Goal: Task Accomplishment & Management: Complete application form

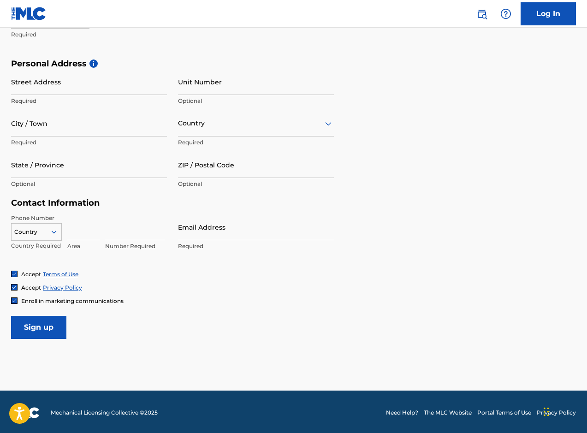
scroll to position [288, 0]
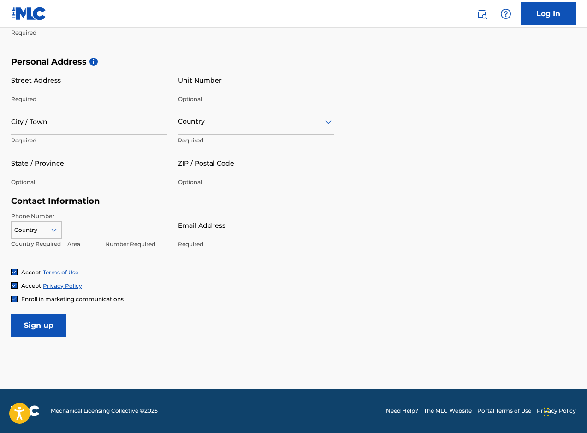
click at [68, 299] on span "Enroll in marketing communications" at bounding box center [72, 299] width 102 height 7
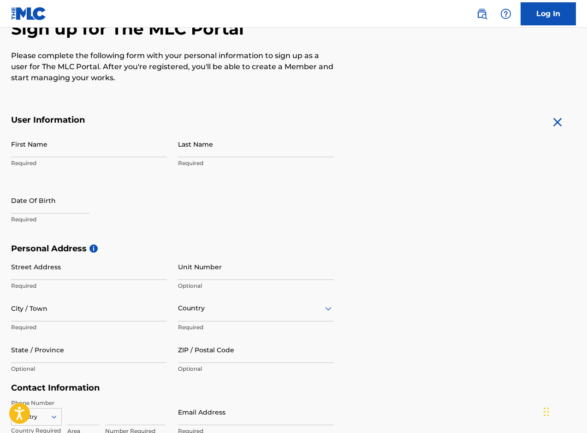
scroll to position [100, 0]
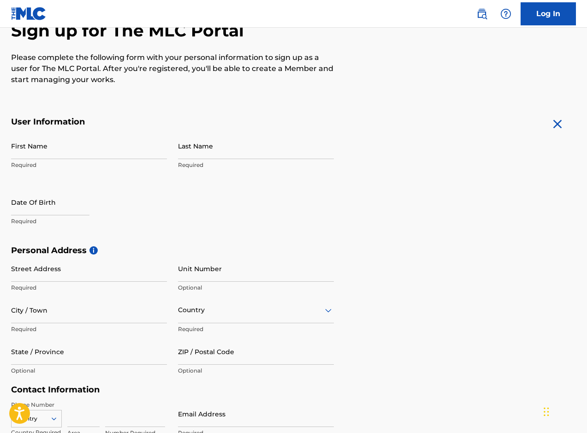
click at [34, 147] on input "First Name" at bounding box center [89, 146] width 156 height 26
type input "Newrence"
type input "[PERSON_NAME]"
type input "[STREET_ADDRESS][PERSON_NAME]"
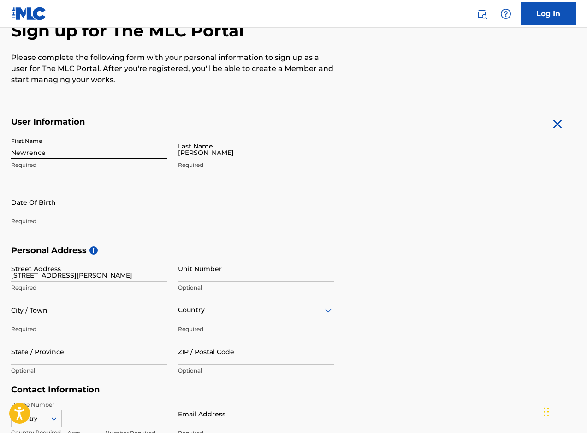
type input "ARVERNE"
type input "[GEOGRAPHIC_DATA]"
type input "NY"
type input "11692"
type input "[EMAIL_ADDRESS][DOMAIN_NAME]"
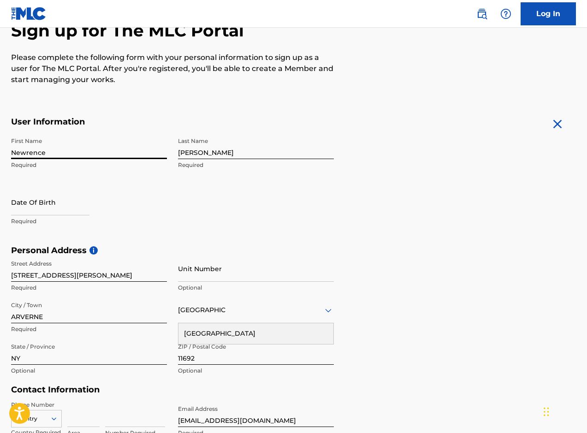
click at [44, 208] on input "text" at bounding box center [50, 202] width 78 height 26
select select "7"
select select "2025"
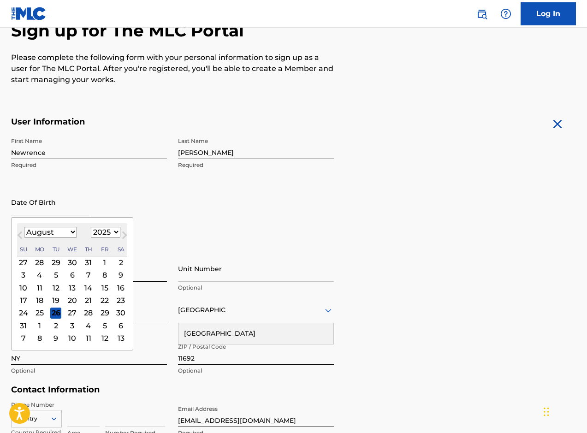
click at [64, 231] on select "January February March April May June July August September October November De…" at bounding box center [50, 232] width 53 height 11
select select "11"
click at [109, 230] on select "1899 1900 1901 1902 1903 1904 1905 1906 1907 1908 1909 1910 1911 1912 1913 1914…" at bounding box center [106, 232] width 30 height 11
select select "1992"
click at [53, 314] on div "29" at bounding box center [55, 313] width 11 height 11
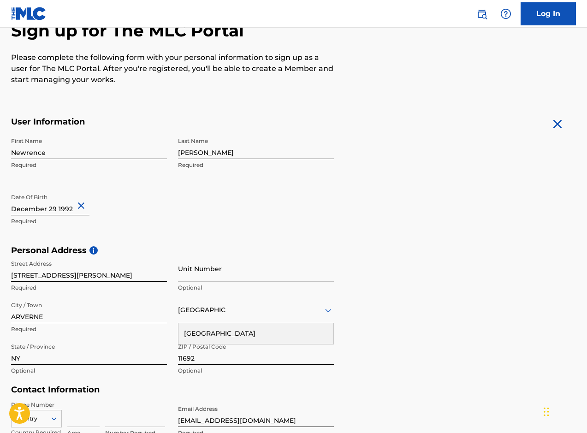
click at [278, 334] on div "[GEOGRAPHIC_DATA]" at bounding box center [255, 333] width 155 height 21
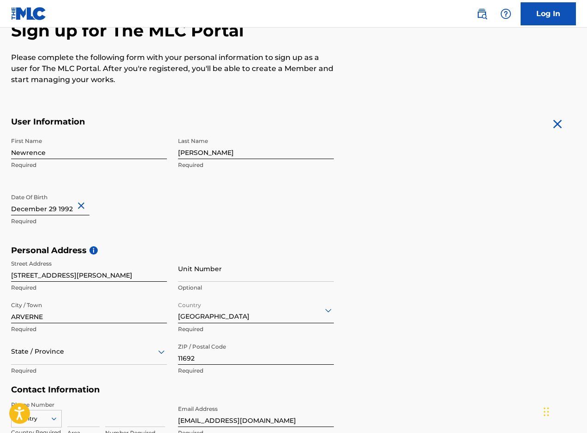
click at [114, 371] on p "Required" at bounding box center [89, 371] width 156 height 8
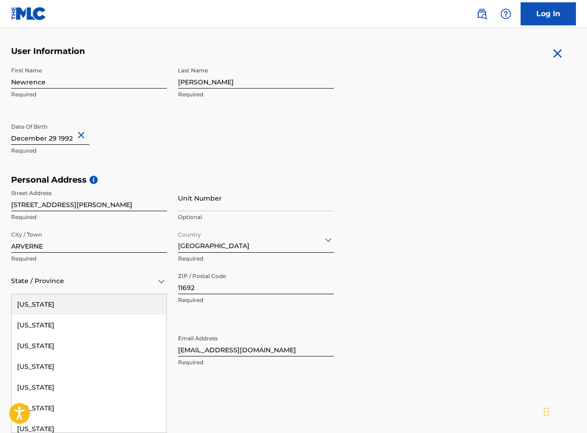
click at [118, 294] on div "[US_STATE], 1 of 57. 57 results available. Use Up and Down to choose options, p…" at bounding box center [89, 281] width 156 height 26
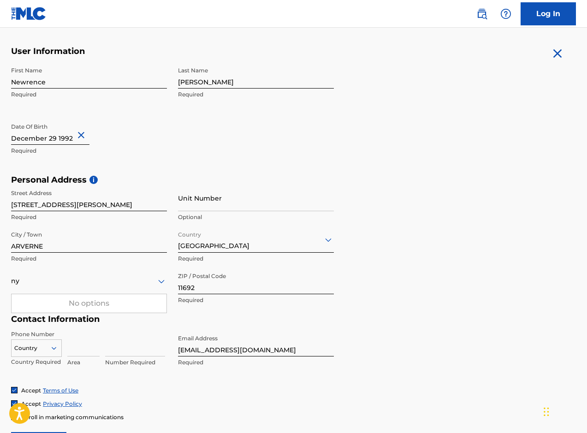
scroll to position [0, 0]
type input "NY"
type input "[GEOGRAPHIC_DATA]"
click at [213, 265] on div "[GEOGRAPHIC_DATA]" at bounding box center [255, 263] width 155 height 21
click at [280, 333] on input "[EMAIL_ADDRESS][DOMAIN_NAME]" at bounding box center [256, 343] width 156 height 26
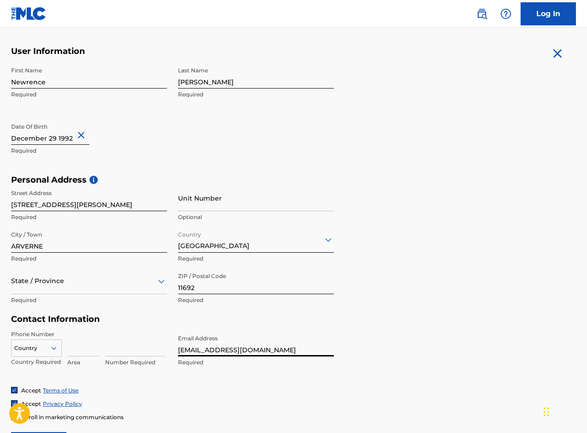
click at [258, 353] on input "[EMAIL_ADDRESS][DOMAIN_NAME]" at bounding box center [256, 343] width 156 height 26
type input "[EMAIL_ADDRESS][PERSON_NAME][DOMAIN_NAME]"
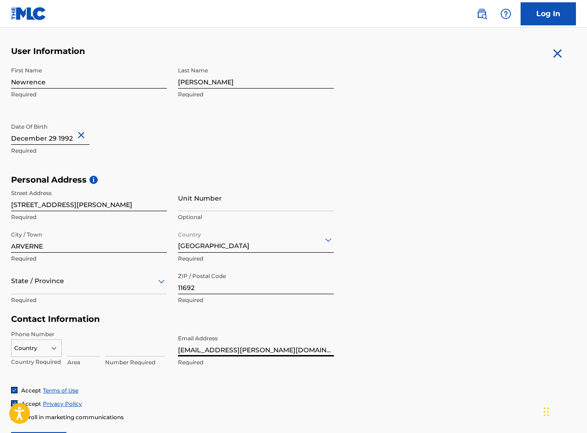
click at [374, 388] on div "Accept Terms of Use" at bounding box center [293, 390] width 565 height 8
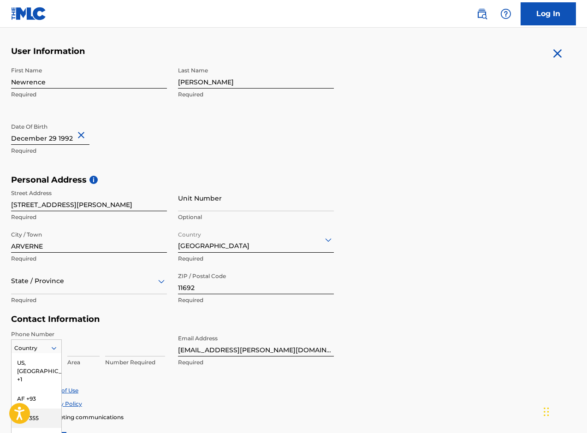
click at [50, 343] on div "AL +355, 3 of 216. 216 results available. Use Up and Down to choose options, pr…" at bounding box center [36, 346] width 51 height 14
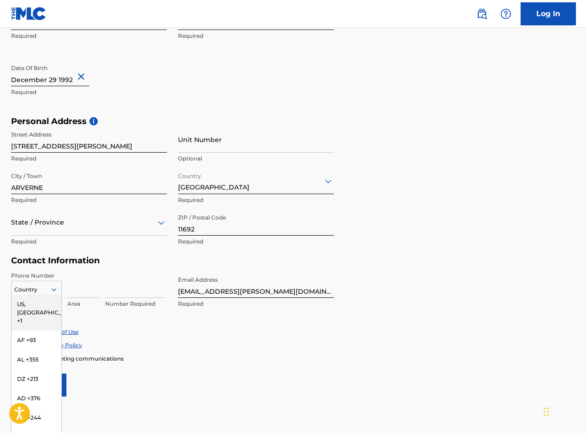
click at [34, 301] on div "US, [GEOGRAPHIC_DATA] +1" at bounding box center [37, 313] width 50 height 36
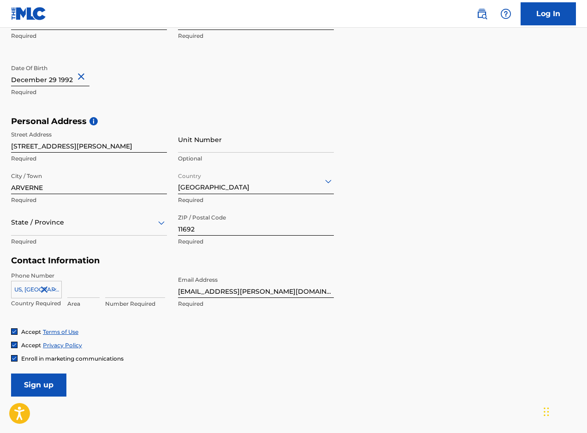
click at [75, 290] on input at bounding box center [83, 285] width 32 height 26
type input "917"
type input "7030170"
type input "[GEOGRAPHIC_DATA]"
type input "NY"
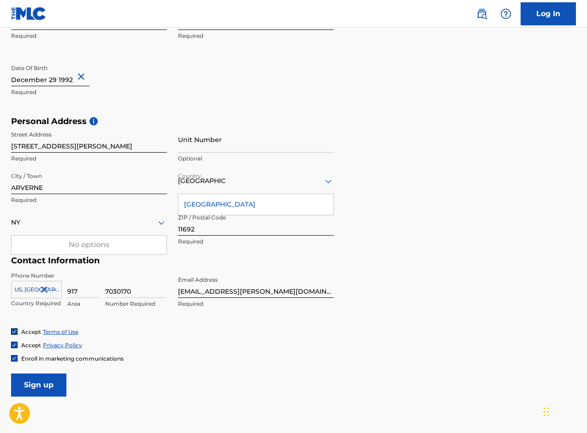
type input "7030170"
click at [243, 203] on div "[GEOGRAPHIC_DATA]" at bounding box center [255, 204] width 155 height 21
click at [62, 226] on div "NY" at bounding box center [89, 223] width 156 height 12
click at [90, 239] on div "No options" at bounding box center [89, 245] width 155 height 18
click at [157, 226] on icon at bounding box center [161, 222] width 11 height 11
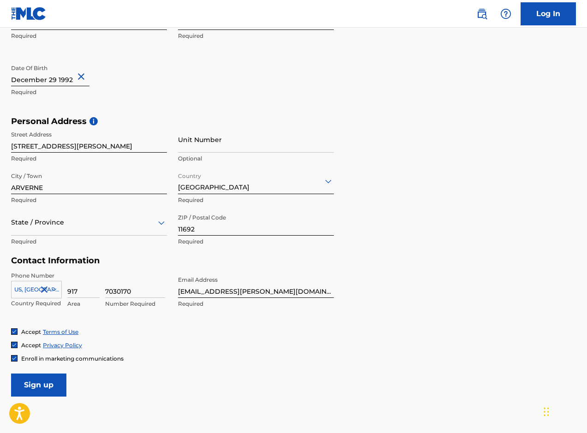
click at [161, 225] on icon at bounding box center [161, 223] width 6 height 4
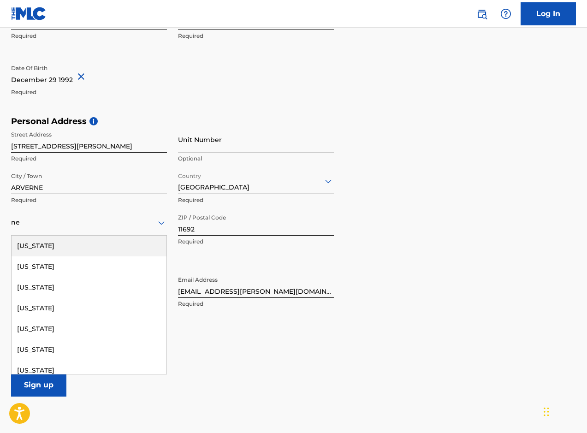
type input "new"
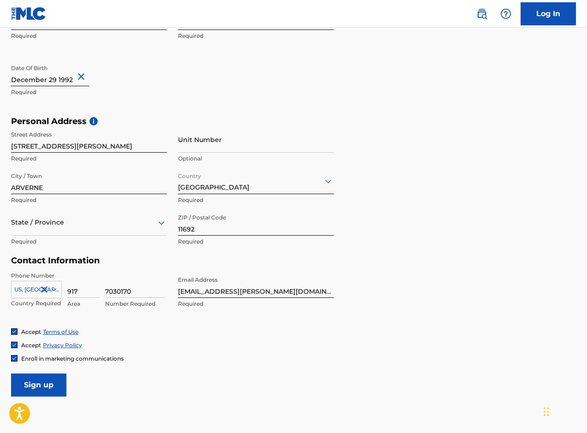
type input "[US_STATE]"
type input "[GEOGRAPHIC_DATA]"
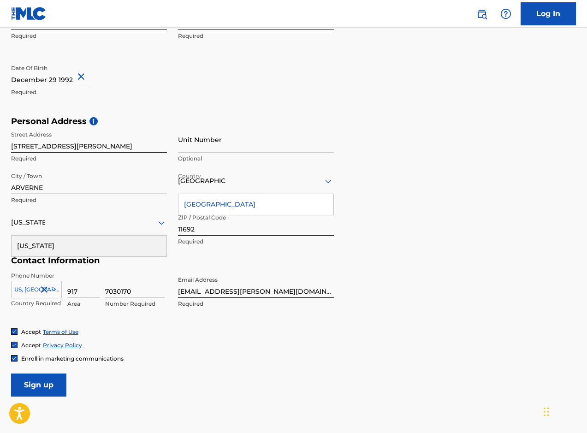
click at [95, 244] on div "[US_STATE]" at bounding box center [89, 246] width 155 height 21
click at [258, 208] on div "[GEOGRAPHIC_DATA]" at bounding box center [255, 204] width 155 height 21
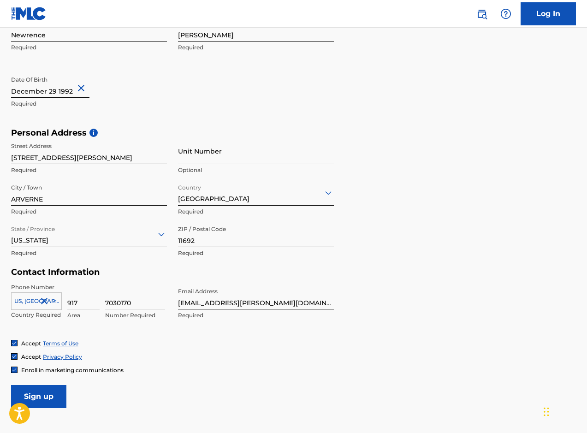
scroll to position [288, 0]
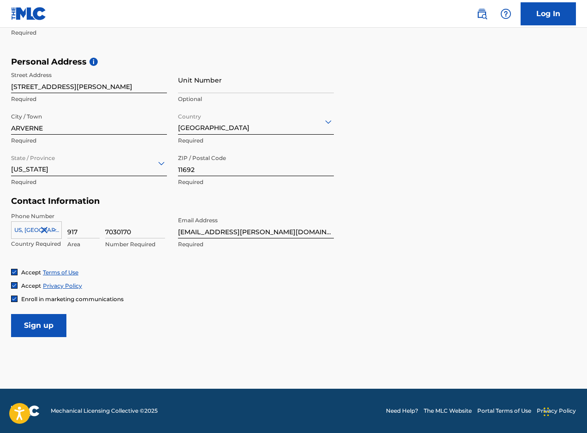
click at [50, 330] on input "Sign up" at bounding box center [38, 325] width 55 height 23
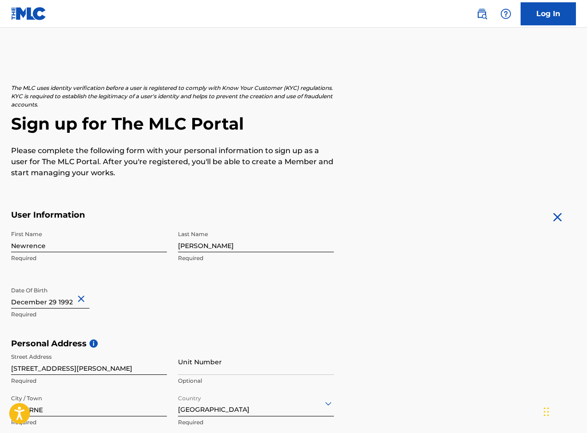
scroll to position [0, 0]
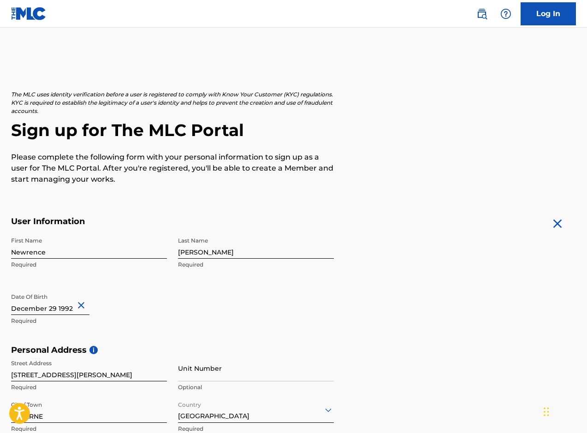
click at [485, 12] on img at bounding box center [481, 13] width 11 height 11
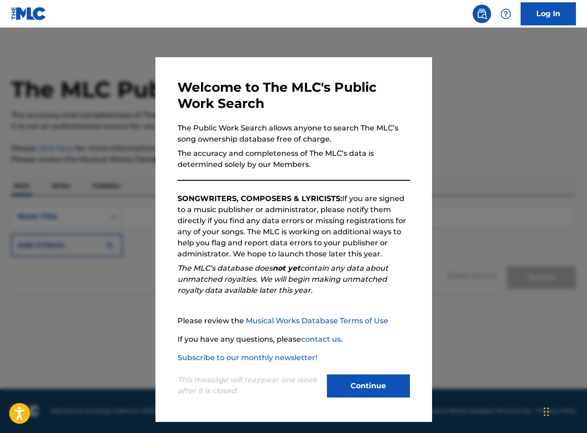
click at [369, 399] on div "Continue" at bounding box center [368, 386] width 83 height 25
click at [370, 394] on button "Continue" at bounding box center [368, 385] width 83 height 23
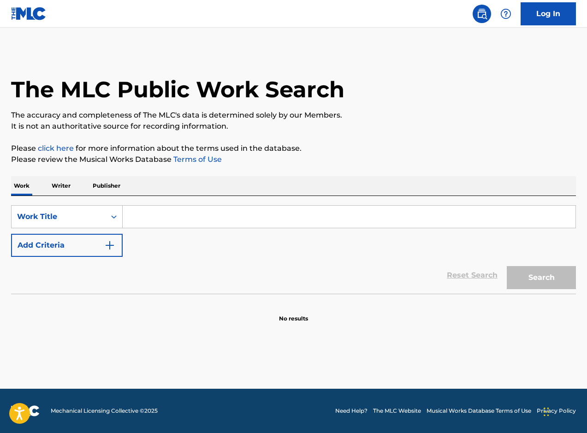
click at [58, 187] on p "Writer" at bounding box center [61, 185] width 24 height 19
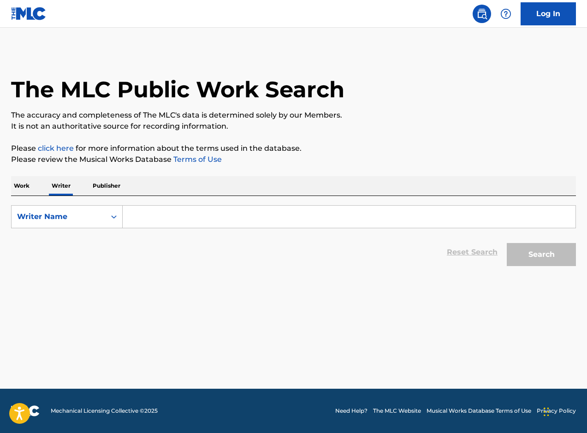
click at [159, 215] on input "Search Form" at bounding box center [349, 217] width 453 height 22
click at [104, 187] on p "Publisher" at bounding box center [106, 185] width 33 height 19
click at [73, 188] on div "Work Writer Publisher" at bounding box center [293, 185] width 565 height 19
click at [26, 185] on p "Work" at bounding box center [21, 185] width 21 height 19
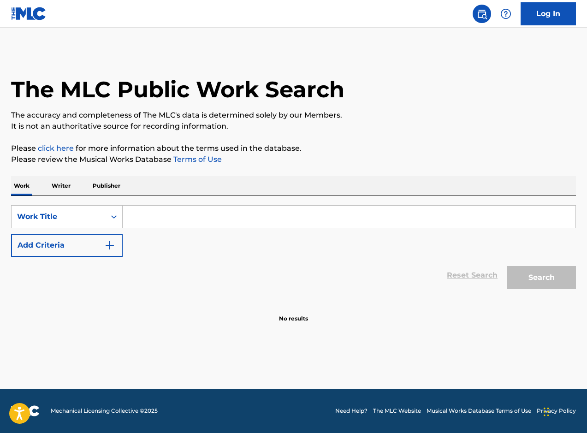
click at [182, 219] on input "Search Form" at bounding box center [349, 217] width 453 height 22
click at [112, 214] on icon "Search Form" at bounding box center [113, 216] width 9 height 9
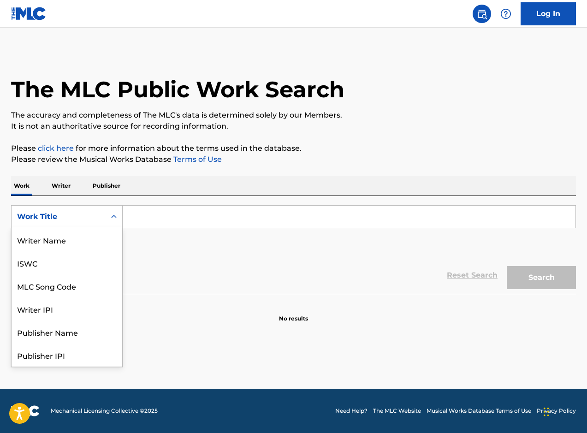
scroll to position [46, 0]
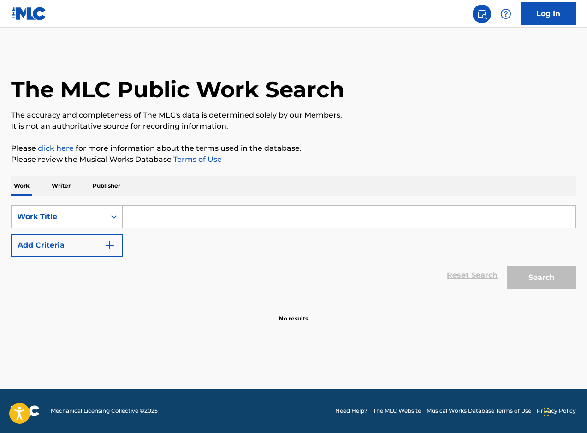
click at [161, 216] on input "Search Form" at bounding box center [349, 217] width 453 height 22
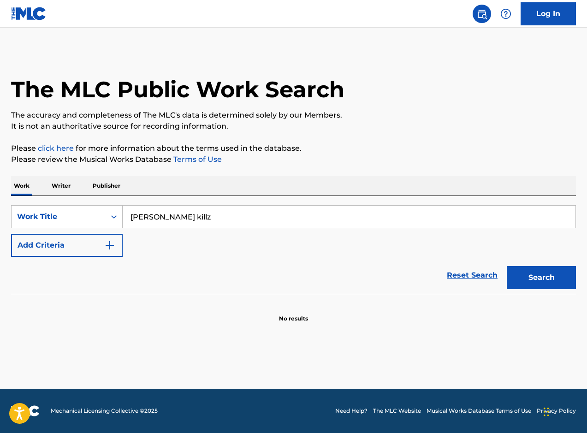
click at [507, 266] on button "Search" at bounding box center [541, 277] width 69 height 23
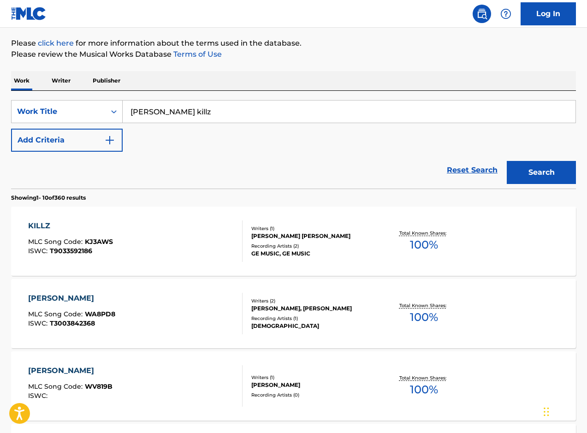
scroll to position [0, 0]
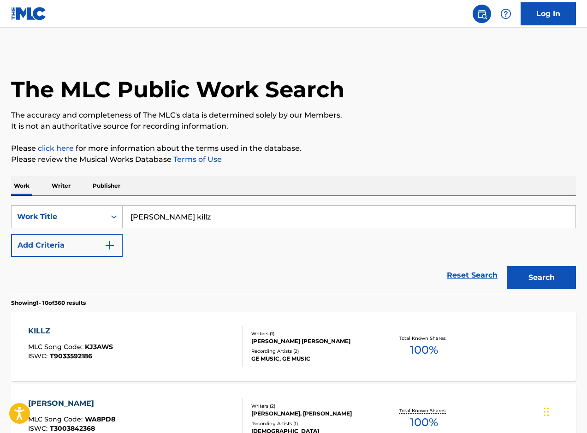
click at [170, 219] on input "[PERSON_NAME] killz" at bounding box center [349, 217] width 453 height 22
click at [169, 219] on input "[PERSON_NAME] killz" at bounding box center [349, 217] width 453 height 22
click at [170, 219] on input "[PERSON_NAME] killz" at bounding box center [349, 217] width 453 height 22
type input "exiled dynamic"
click at [507, 266] on button "Search" at bounding box center [541, 277] width 69 height 23
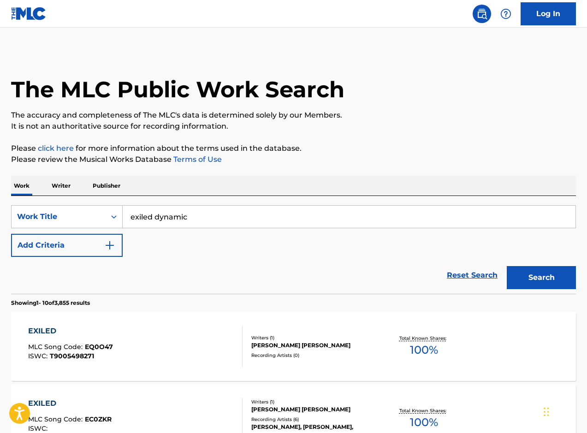
click at [58, 191] on p "Writer" at bounding box center [61, 185] width 24 height 19
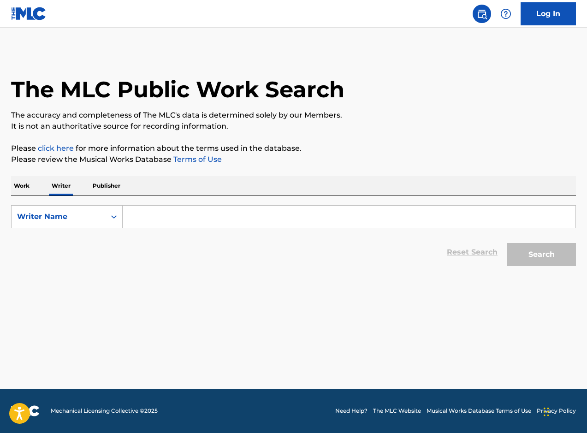
click at [142, 218] on input "Search Form" at bounding box center [349, 217] width 453 height 22
click at [507, 243] on button "Search" at bounding box center [541, 254] width 69 height 23
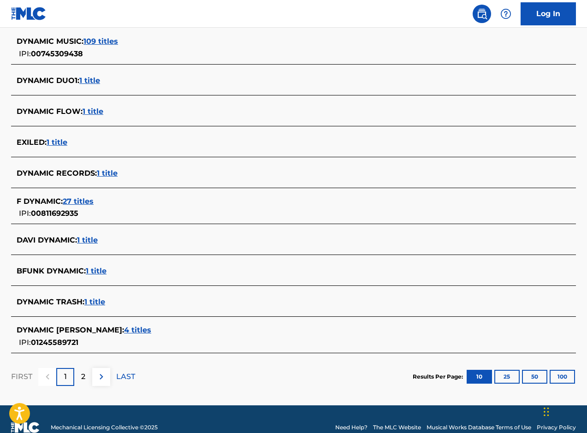
scroll to position [259, 0]
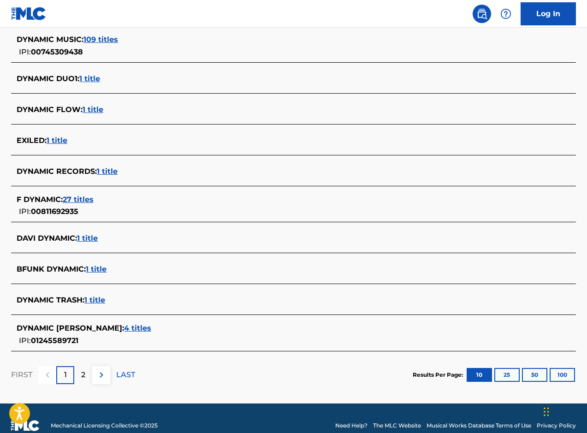
click at [87, 374] on div "2" at bounding box center [83, 375] width 18 height 18
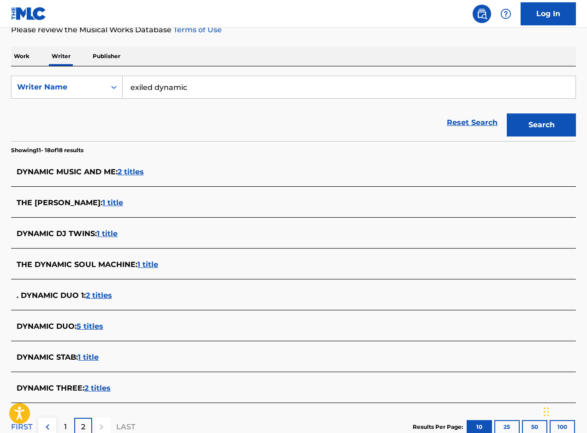
scroll to position [182, 0]
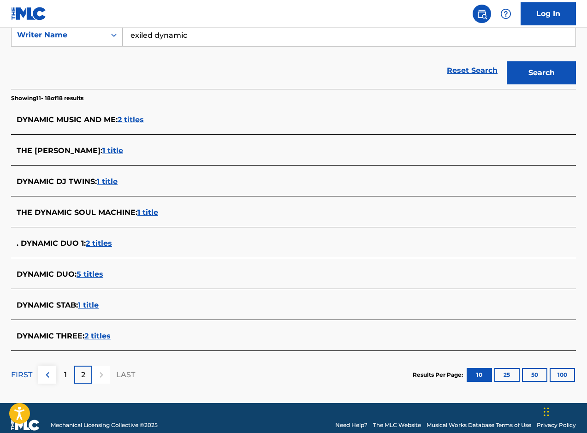
click at [64, 377] on p "1" at bounding box center [65, 374] width 3 height 11
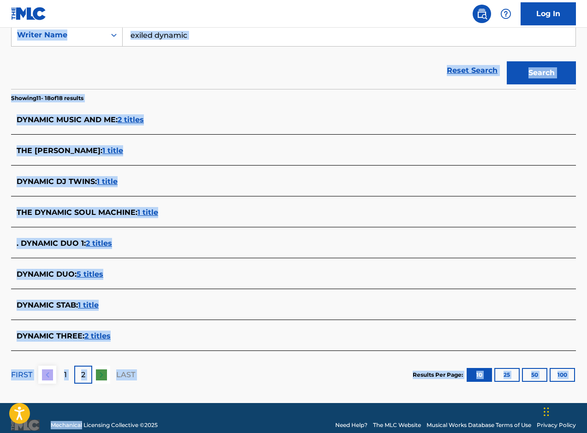
click at [64, 377] on main "The MLC Public Work Search The accuracy and completeness of The MLC's data is d…" at bounding box center [293, 124] width 587 height 557
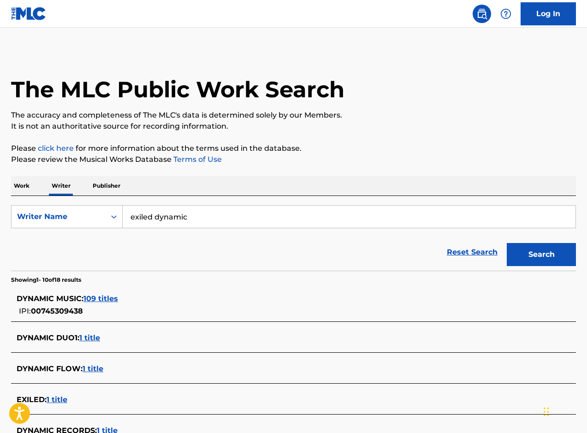
click at [178, 296] on div "DYNAMIC MUSIC : 109 titles" at bounding box center [282, 298] width 530 height 11
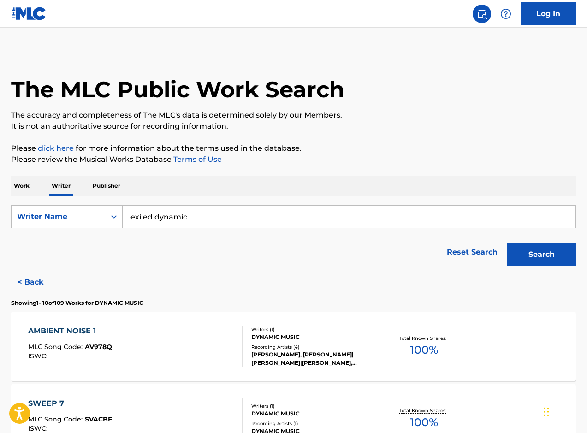
click at [201, 212] on input "exiled dynamic" at bounding box center [349, 217] width 453 height 22
type input "Newrence [PERSON_NAME]"
click at [507, 243] on button "Search" at bounding box center [541, 254] width 69 height 23
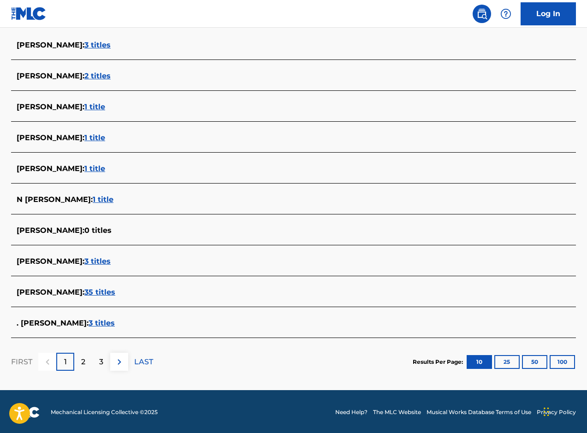
scroll to position [256, 0]
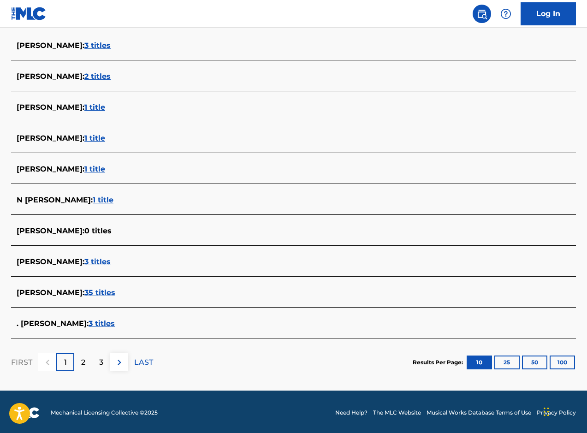
click at [93, 198] on span "1 title" at bounding box center [103, 199] width 21 height 9
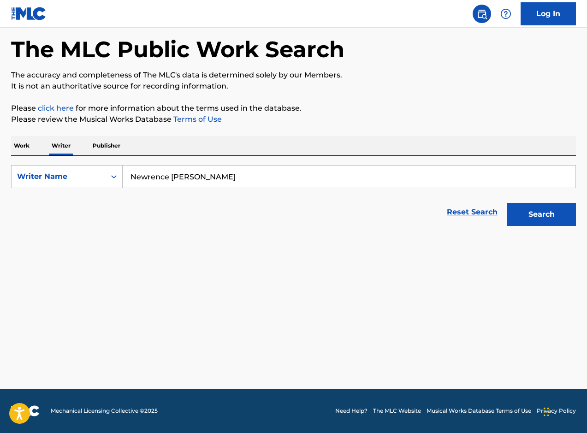
scroll to position [40, 0]
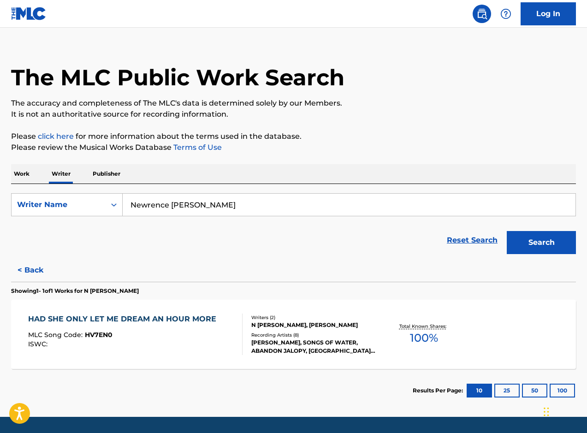
scroll to position [40, 0]
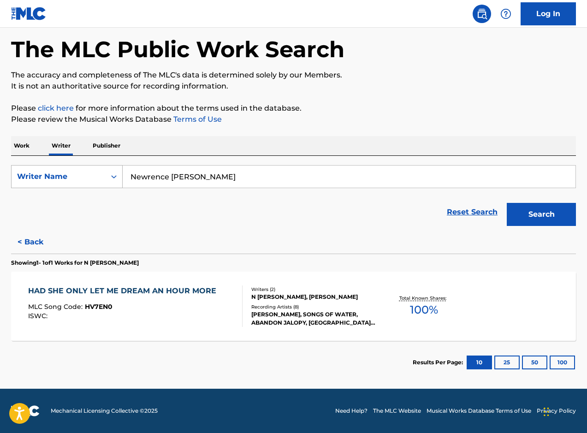
click at [103, 168] on div "Writer Name" at bounding box center [59, 177] width 94 height 18
click at [111, 150] on p "Publisher" at bounding box center [106, 145] width 33 height 19
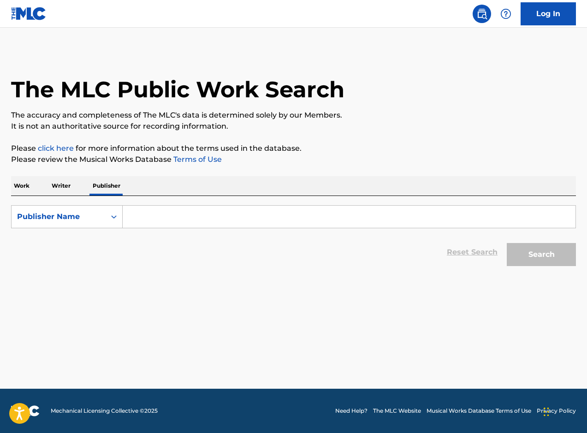
click at [63, 183] on p "Writer" at bounding box center [61, 185] width 24 height 19
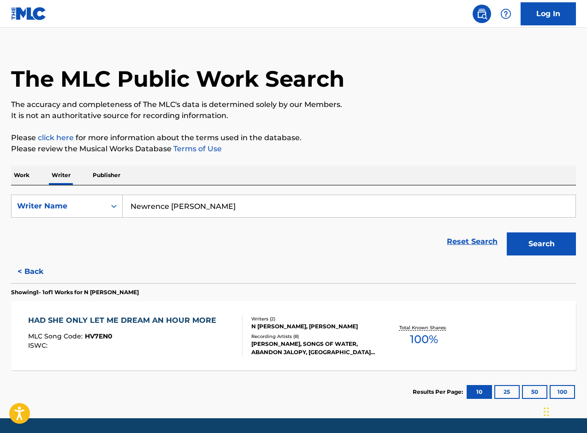
scroll to position [40, 0]
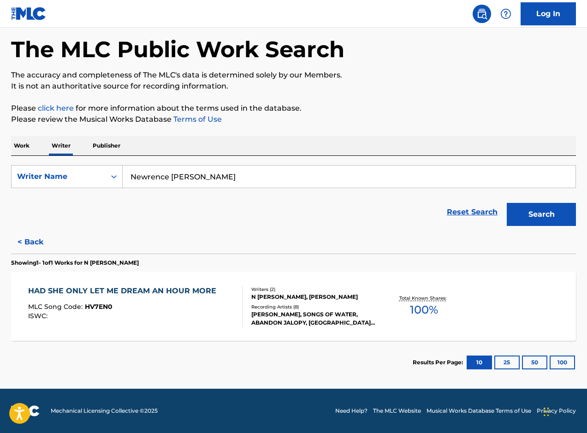
click at [29, 244] on button "< Back" at bounding box center [38, 242] width 55 height 23
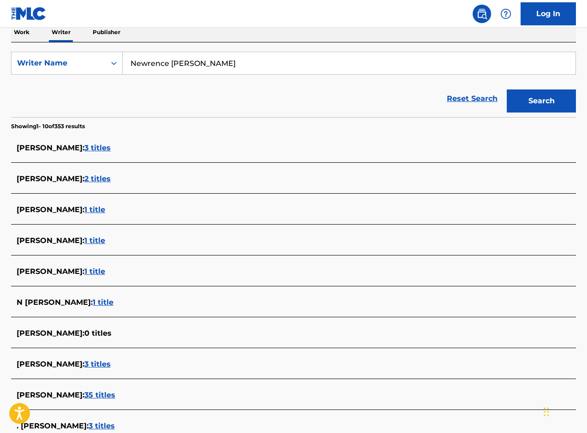
scroll to position [258, 0]
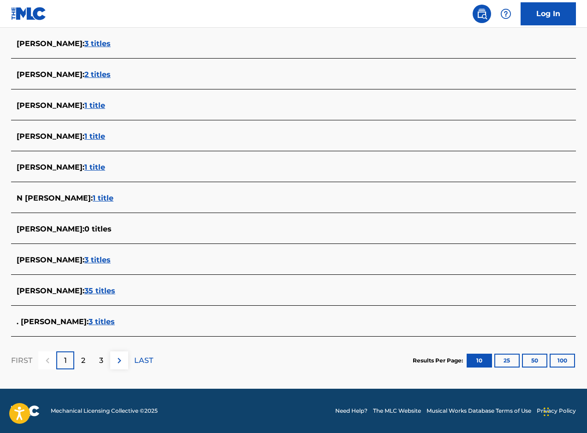
click at [85, 362] on p "2" at bounding box center [83, 360] width 4 height 11
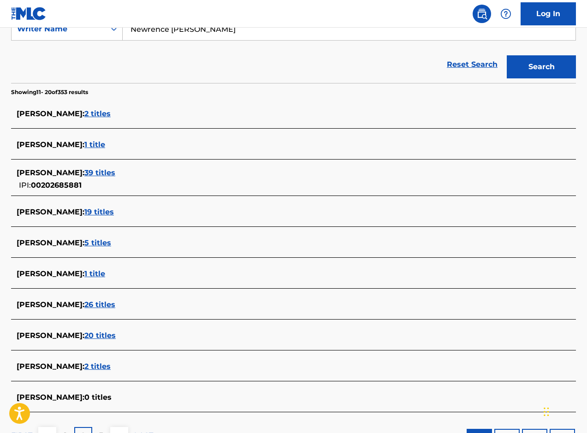
scroll to position [232, 0]
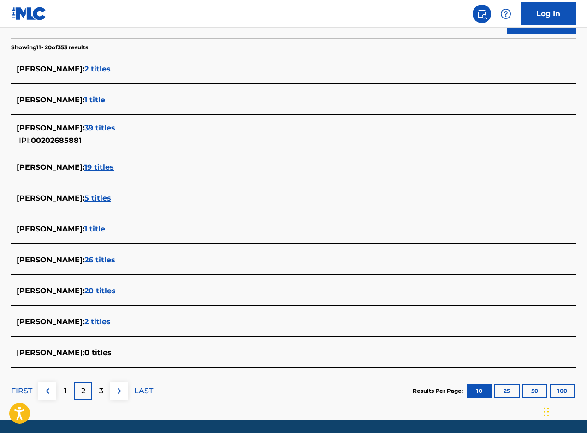
click at [98, 391] on div "3" at bounding box center [101, 391] width 18 height 18
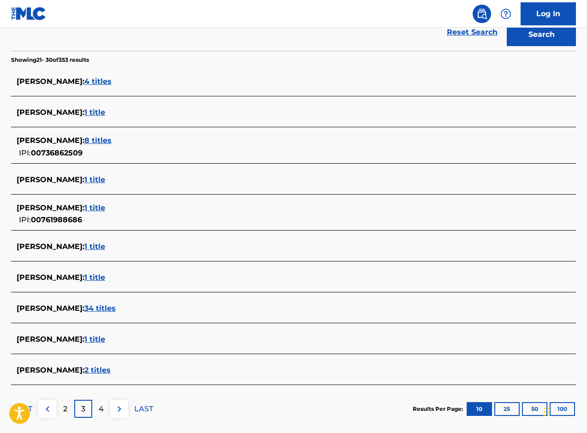
scroll to position [268, 0]
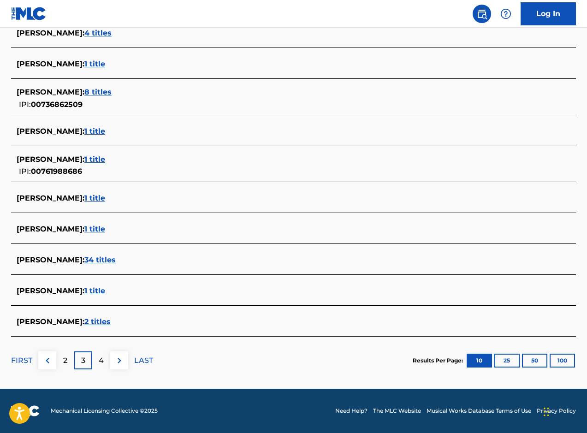
click at [98, 361] on div "4" at bounding box center [101, 360] width 18 height 18
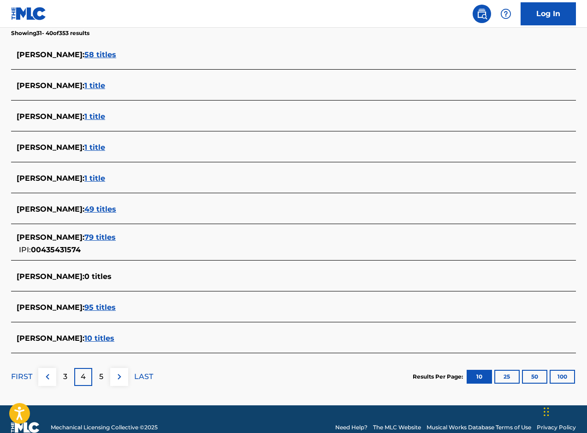
scroll to position [251, 0]
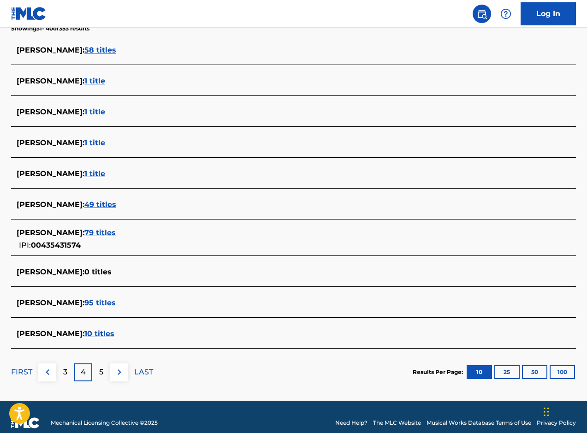
click at [51, 273] on span "[PERSON_NAME] :" at bounding box center [51, 271] width 68 height 9
click at [101, 374] on p "5" at bounding box center [101, 372] width 4 height 11
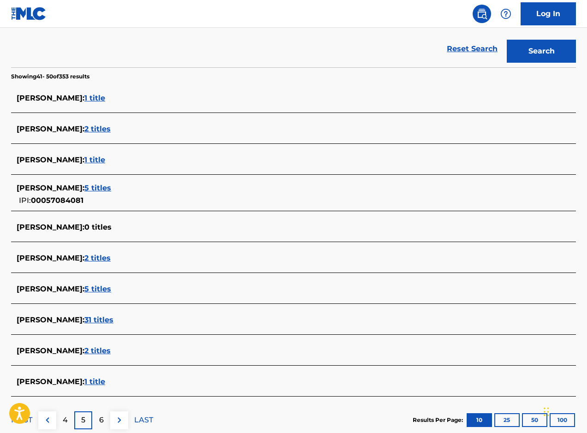
scroll to position [263, 0]
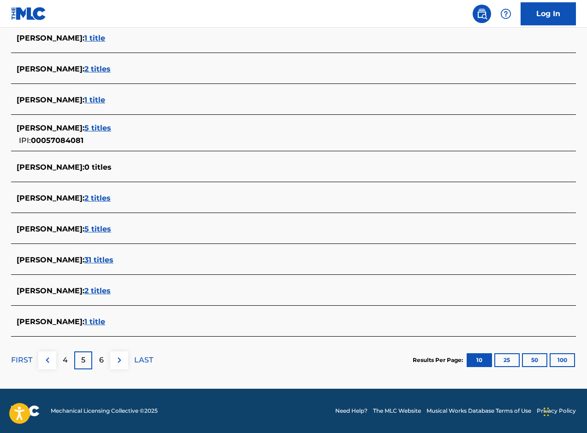
click at [103, 361] on div "6" at bounding box center [101, 360] width 18 height 18
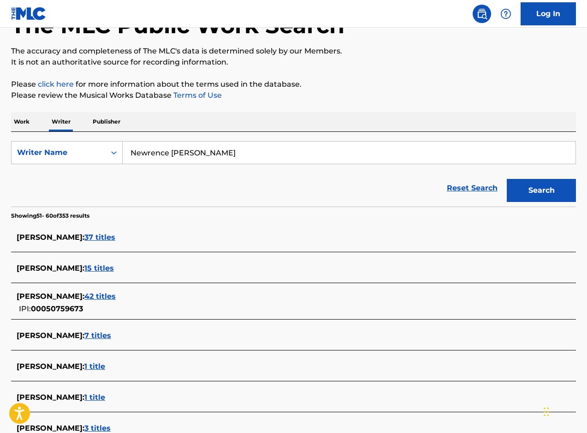
scroll to position [0, 0]
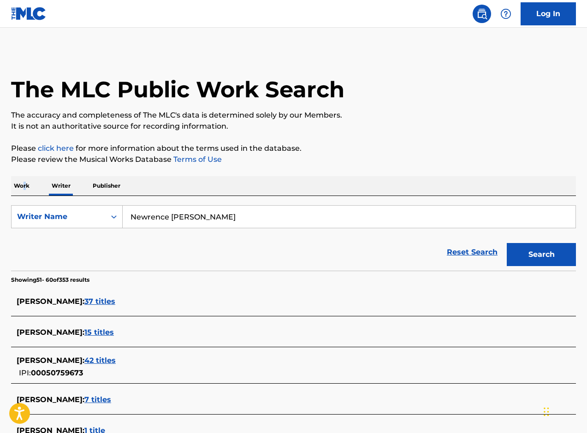
click at [25, 185] on p "Work" at bounding box center [21, 185] width 21 height 19
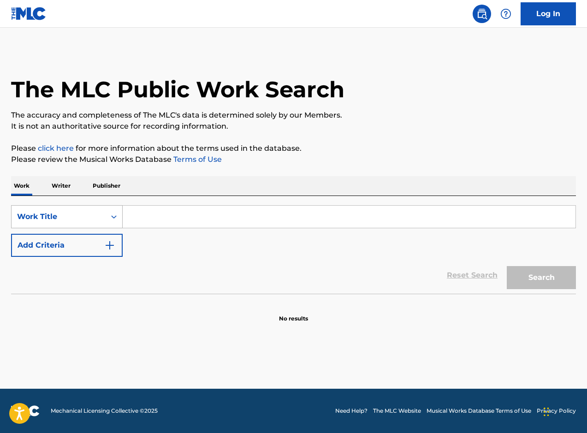
click at [103, 217] on div "Work Title" at bounding box center [59, 217] width 94 height 18
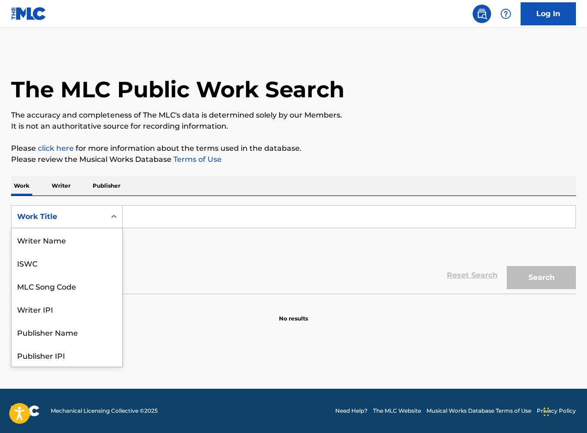
scroll to position [46, 0]
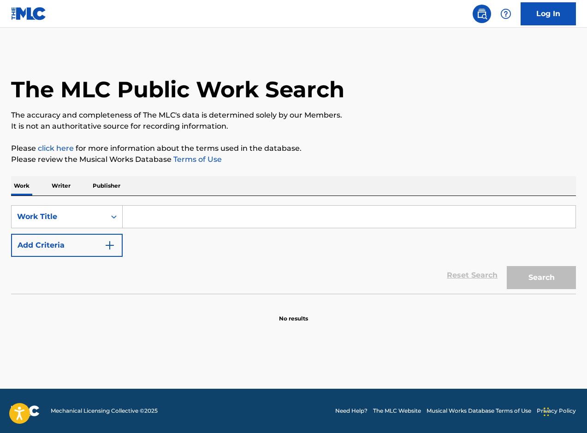
click at [94, 246] on button "Add Criteria" at bounding box center [67, 245] width 112 height 23
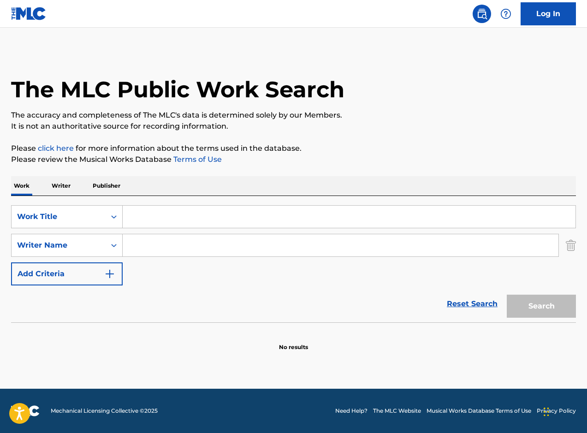
click at [578, 247] on div "The MLC Public Work Search The accuracy and completeness of The MLC's data is d…" at bounding box center [293, 201] width 587 height 301
click at [571, 245] on img "Search Form" at bounding box center [571, 245] width 10 height 23
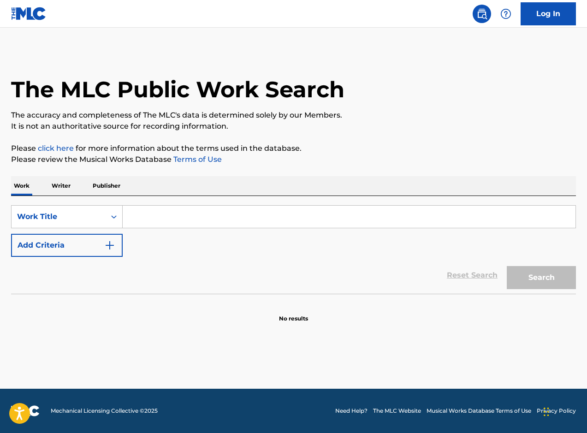
click at [59, 188] on p "Writer" at bounding box center [61, 185] width 24 height 19
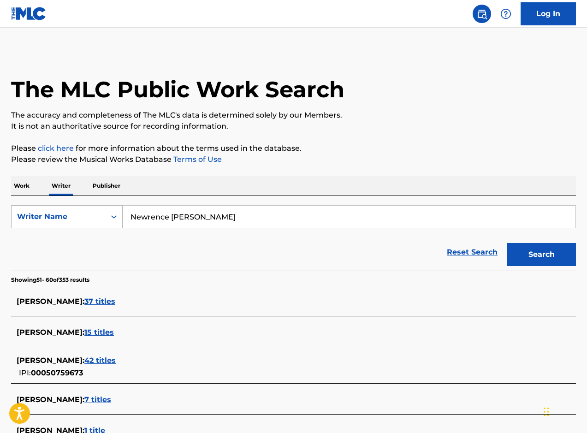
click at [64, 219] on div "Writer Name" at bounding box center [58, 216] width 83 height 11
click at [94, 184] on p "Publisher" at bounding box center [106, 185] width 33 height 19
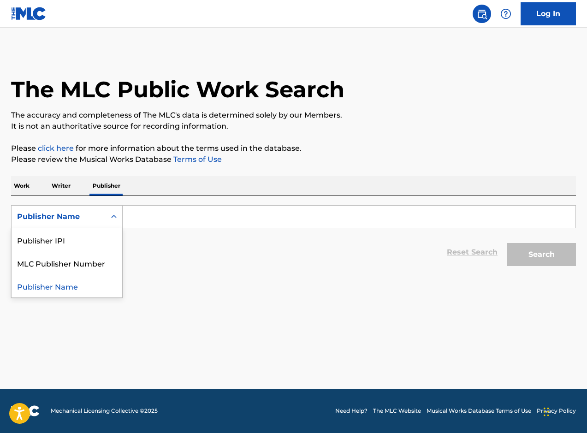
click at [97, 211] on div "Publisher Name" at bounding box center [59, 217] width 94 height 18
click at [26, 179] on p "Work" at bounding box center [21, 185] width 21 height 19
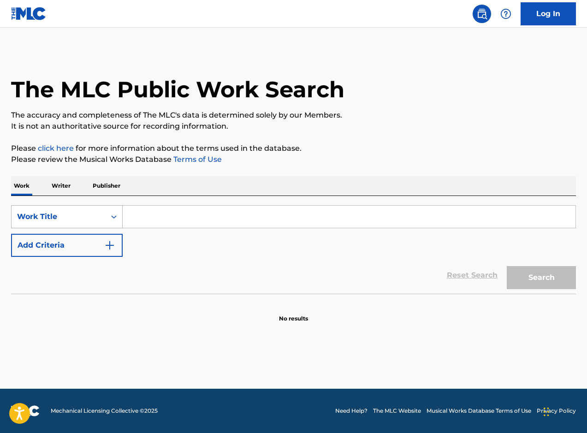
click at [111, 216] on icon "Search Form" at bounding box center [113, 216] width 9 height 9
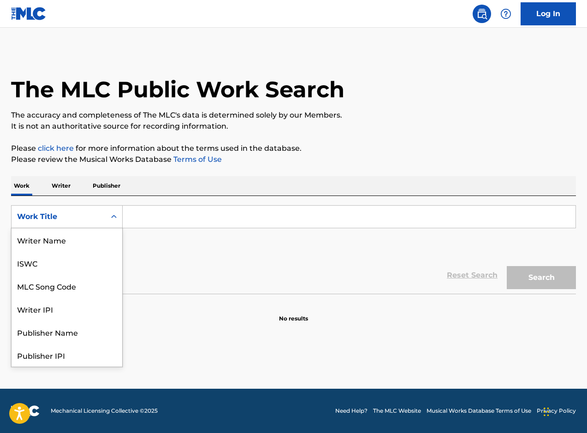
scroll to position [46, 0]
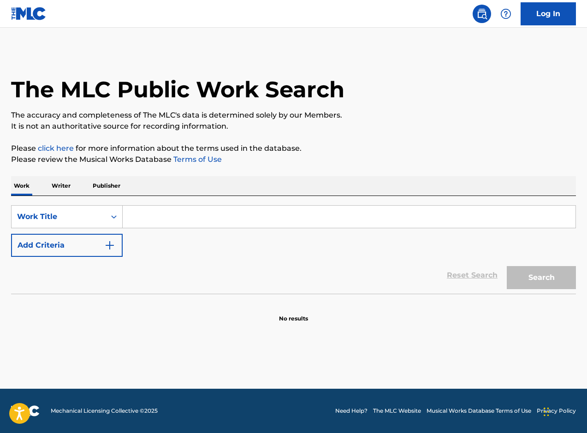
click at [172, 219] on input "Search Form" at bounding box center [349, 217] width 453 height 22
paste input "[PERSON_NAME] Killz Productions"
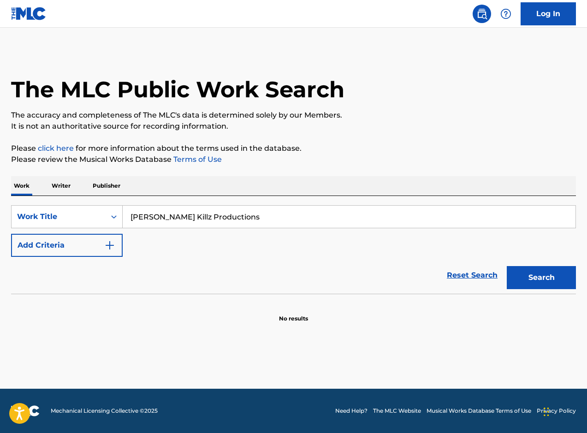
type input "[PERSON_NAME] Killz Productions"
click at [507, 266] on button "Search" at bounding box center [541, 277] width 69 height 23
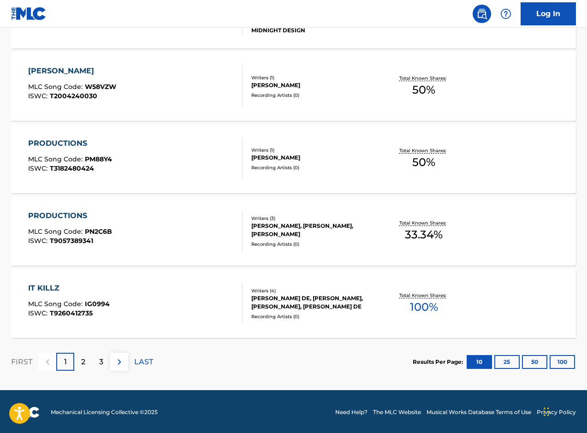
scroll to position [696, 0]
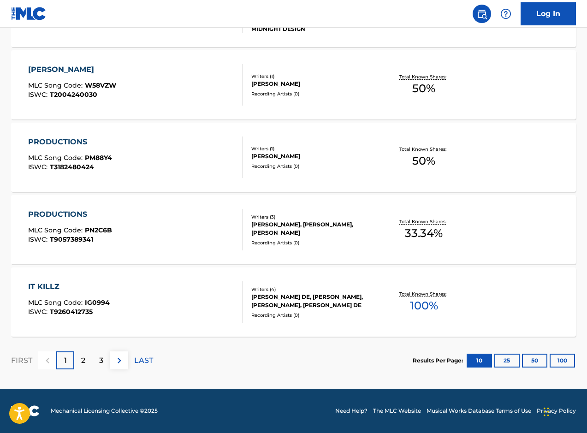
click at [560, 357] on button "100" at bounding box center [562, 361] width 25 height 14
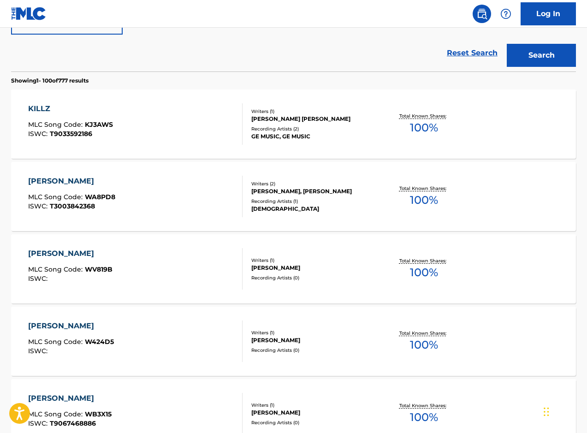
scroll to position [0, 0]
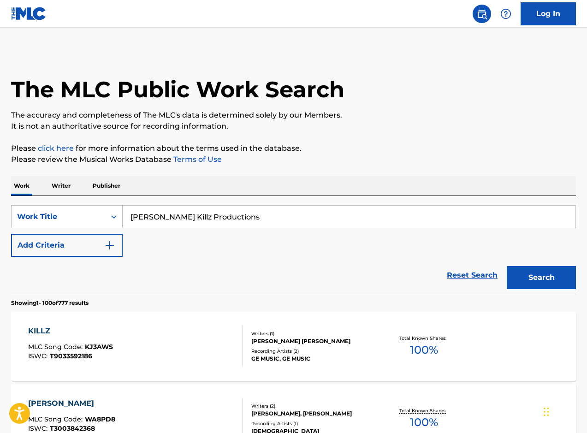
click at [67, 184] on p "Writer" at bounding box center [61, 185] width 24 height 19
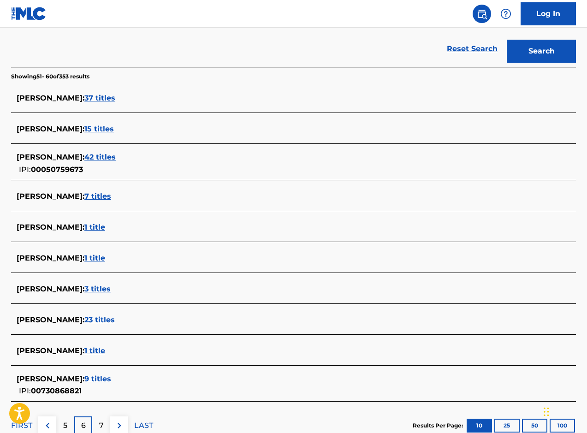
scroll to position [268, 0]
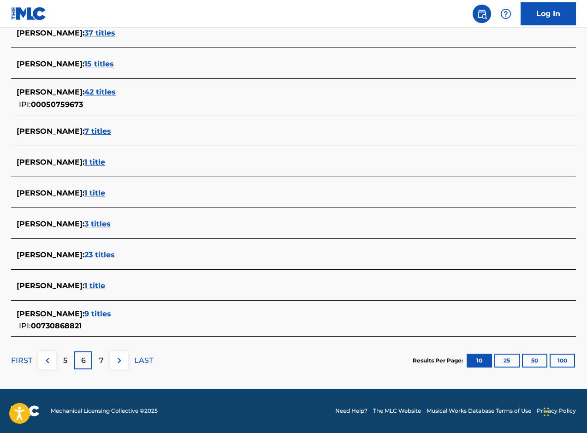
click at [559, 360] on button "100" at bounding box center [562, 361] width 25 height 14
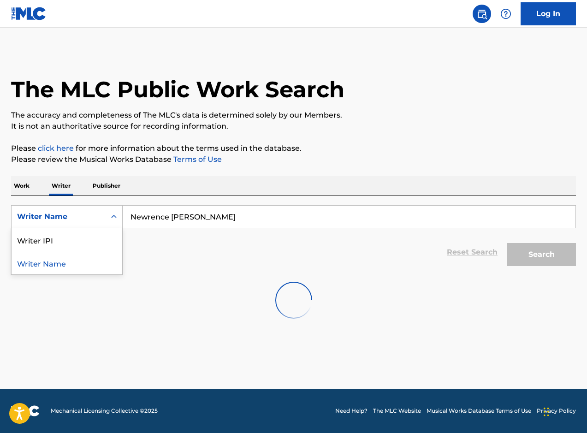
click at [112, 216] on icon "Search Form" at bounding box center [114, 216] width 6 height 3
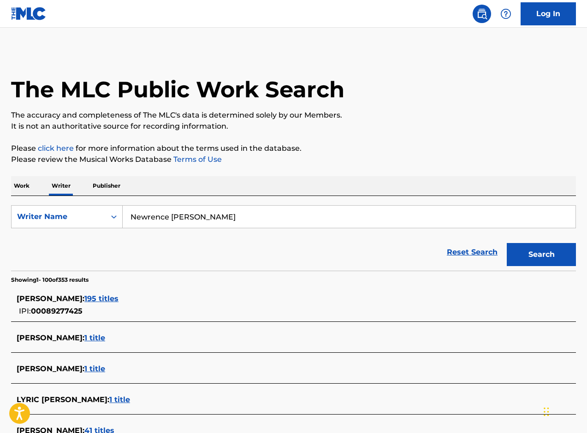
click at [53, 148] on link "click here" at bounding box center [56, 148] width 36 height 9
click at [24, 187] on p "Work" at bounding box center [21, 185] width 21 height 19
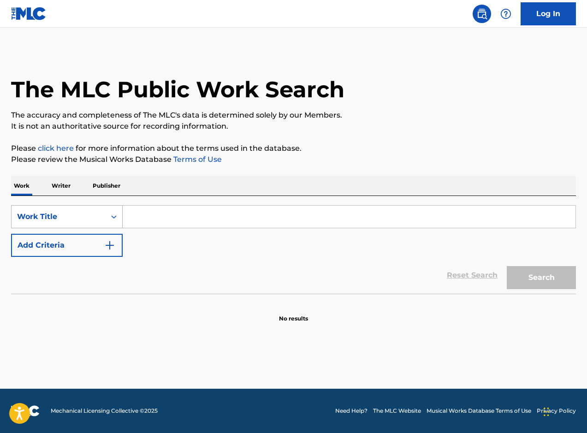
click at [79, 221] on div "Work Title" at bounding box center [58, 216] width 83 height 11
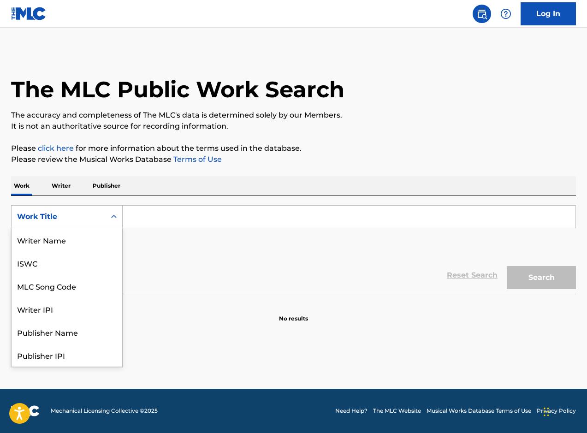
scroll to position [46, 0]
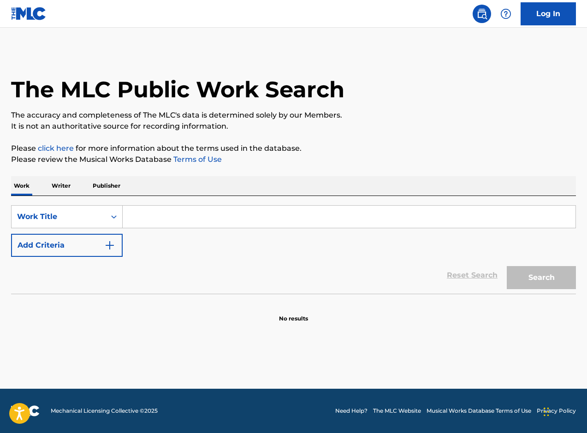
click at [71, 183] on p "Writer" at bounding box center [61, 185] width 24 height 19
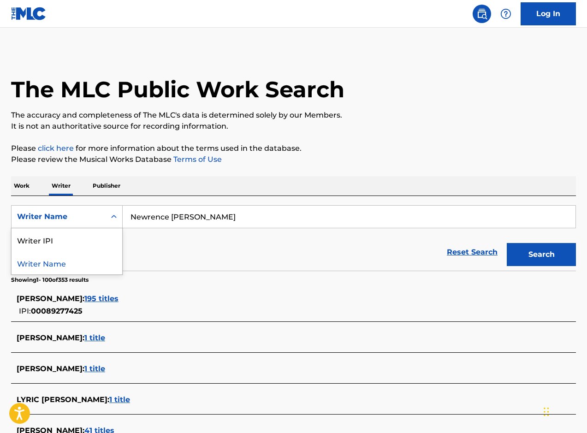
click at [101, 214] on div "Writer Name" at bounding box center [59, 217] width 94 height 18
click at [102, 189] on p "Publisher" at bounding box center [106, 185] width 33 height 19
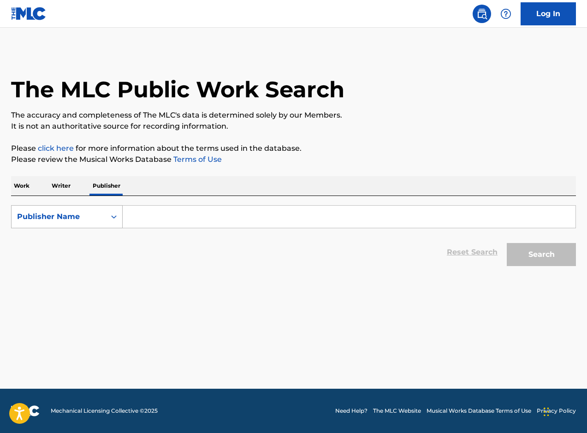
click at [104, 216] on div "Publisher Name" at bounding box center [59, 217] width 94 height 18
click at [35, 188] on div "Work Writer Publisher" at bounding box center [293, 185] width 565 height 19
click at [27, 186] on p "Work" at bounding box center [21, 185] width 21 height 19
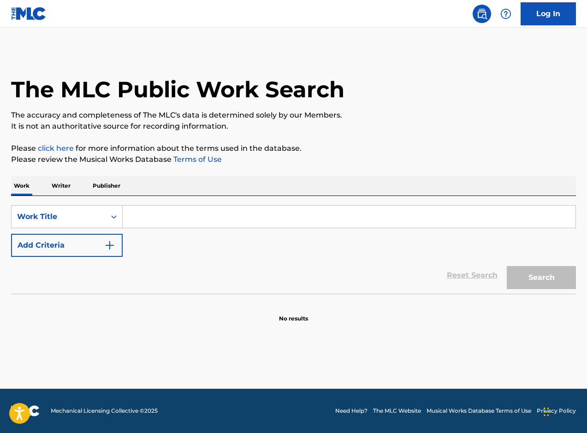
click at [109, 248] on img "Search Form" at bounding box center [109, 245] width 11 height 11
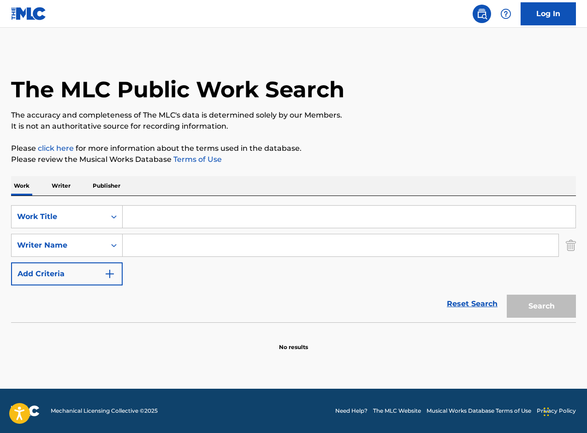
click at [164, 247] on input "Search Form" at bounding box center [341, 245] width 436 height 22
click at [92, 243] on div "Writer Name" at bounding box center [58, 245] width 83 height 11
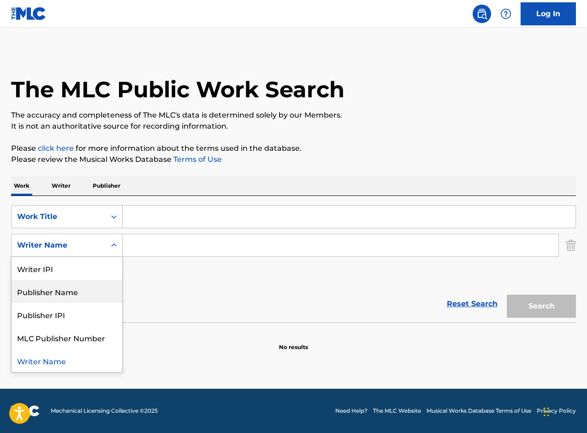
click at [83, 284] on div "Publisher Name" at bounding box center [67, 291] width 111 height 23
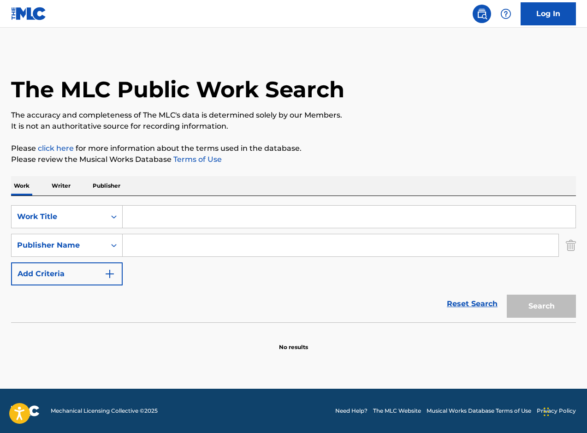
click at [148, 243] on input "Search Form" at bounding box center [341, 245] width 436 height 22
paste input "[PERSON_NAME] Killz Productions"
type input "[PERSON_NAME] Killz Productions"
drag, startPoint x: 526, startPoint y: 271, endPoint x: 521, endPoint y: 267, distance: 6.4
click at [526, 271] on div "SearchWithCriteriafe15c648-bbe1-4188-b6c9-6b68625ad8de Work Title SearchWithCri…" at bounding box center [293, 245] width 565 height 80
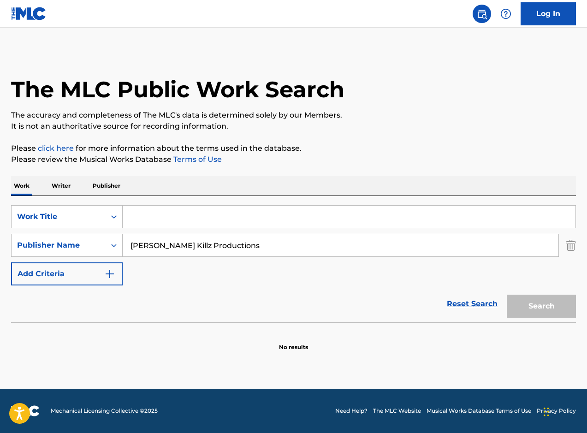
click at [547, 302] on div "Search" at bounding box center [539, 303] width 74 height 37
click at [542, 312] on div "Search" at bounding box center [539, 303] width 74 height 37
click at [123, 213] on input "Search Form" at bounding box center [349, 217] width 453 height 22
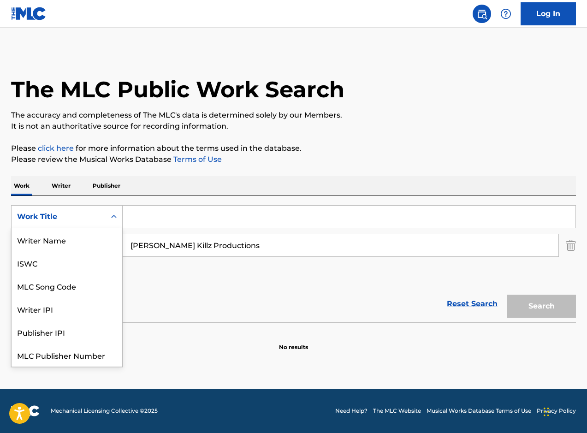
click at [116, 216] on icon "Search Form" at bounding box center [114, 216] width 6 height 3
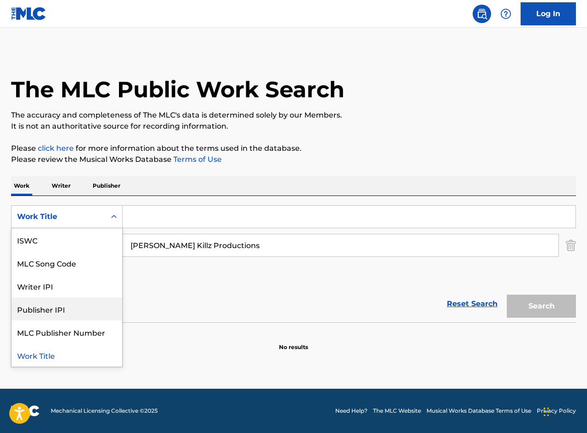
click at [77, 308] on div "Publisher IPI" at bounding box center [67, 308] width 111 height 23
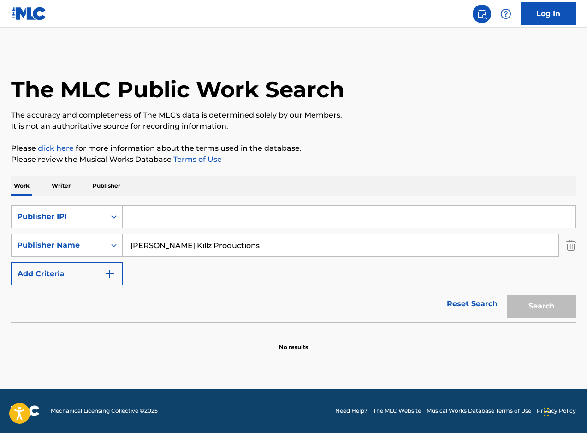
click at [566, 250] on img "Search Form" at bounding box center [571, 245] width 10 height 23
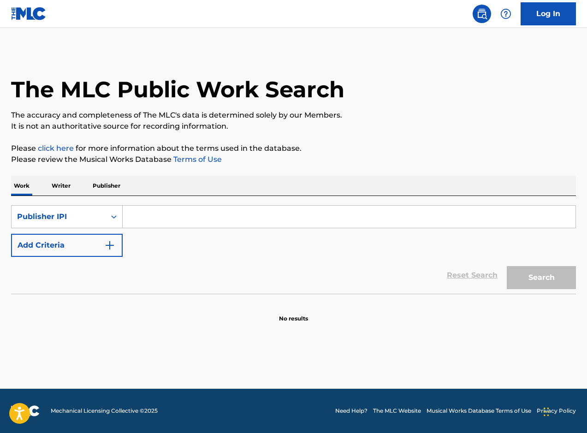
click at [308, 218] on input "Search Form" at bounding box center [349, 217] width 453 height 22
paste input "[PERSON_NAME] Killz Productions"
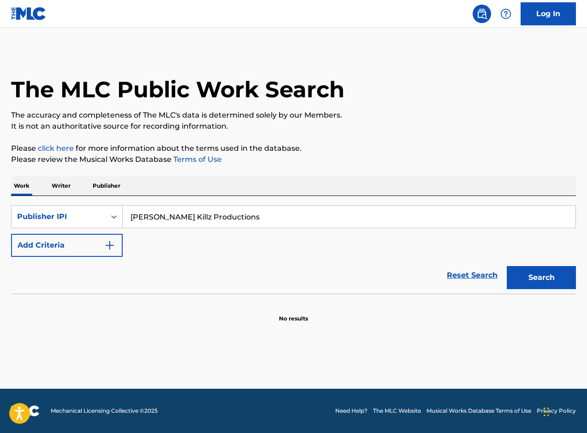
type input "[PERSON_NAME] Killz Productions"
click at [523, 272] on button "Search" at bounding box center [541, 277] width 69 height 23
click at [538, 282] on button "Search" at bounding box center [541, 277] width 69 height 23
click at [217, 216] on input "[PERSON_NAME] Killz Productions" at bounding box center [349, 217] width 453 height 22
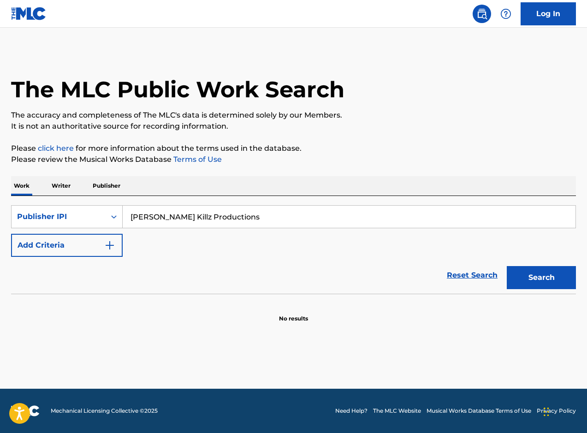
click at [217, 216] on input "[PERSON_NAME] Killz Productions" at bounding box center [349, 217] width 453 height 22
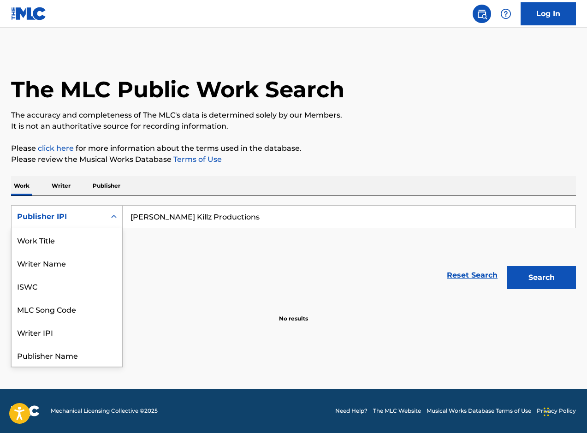
click at [108, 217] on div "Search Form" at bounding box center [114, 216] width 17 height 17
click at [93, 309] on div "Publisher Name" at bounding box center [67, 308] width 111 height 23
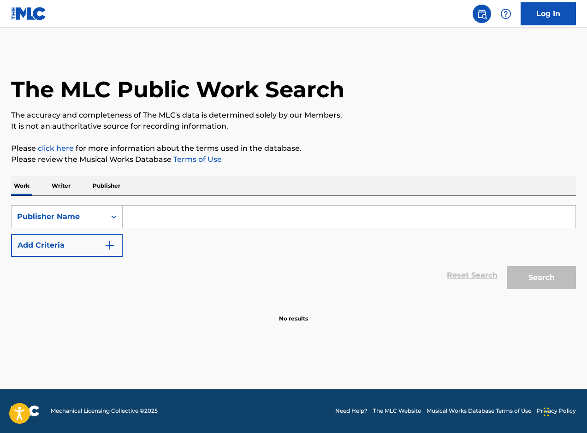
click at [283, 218] on input "Search Form" at bounding box center [349, 217] width 453 height 22
paste input "[PERSON_NAME] Killz Productions"
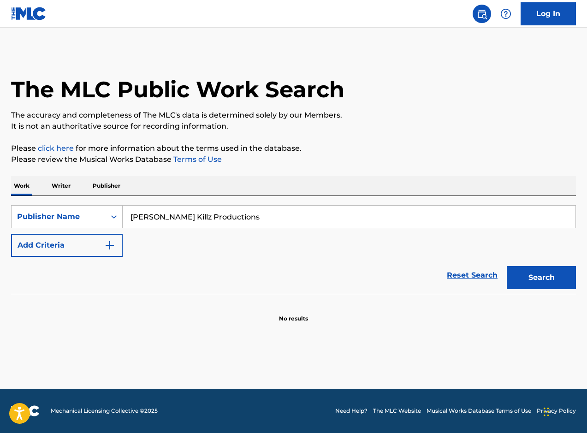
type input "[PERSON_NAME] Killz Productions"
click at [522, 275] on button "Search" at bounding box center [541, 277] width 69 height 23
click at [102, 214] on div "Publisher Name" at bounding box center [59, 217] width 94 height 18
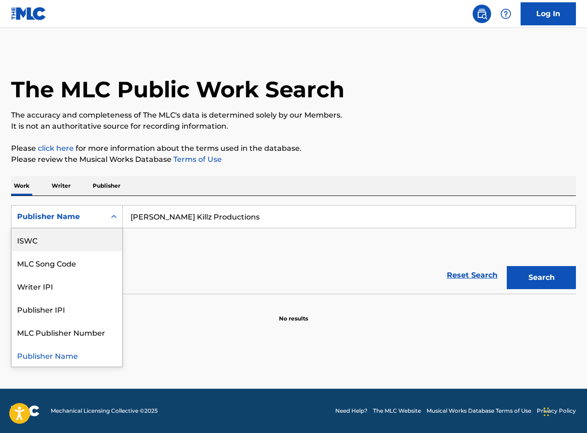
click at [70, 240] on div "ISWC" at bounding box center [67, 239] width 111 height 23
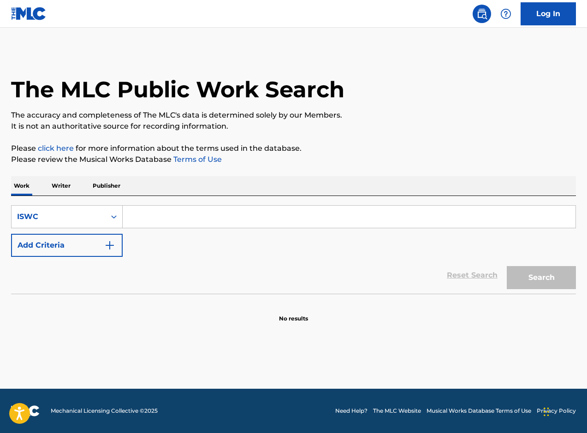
click at [244, 225] on input "Search Form" at bounding box center [349, 217] width 453 height 22
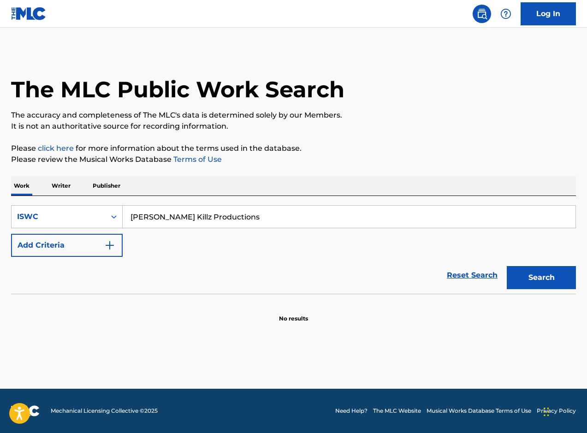
drag, startPoint x: 550, startPoint y: 273, endPoint x: 544, endPoint y: 274, distance: 6.0
click at [550, 273] on button "Search" at bounding box center [541, 277] width 69 height 23
click at [228, 214] on input "[PERSON_NAME] Killz Productions" at bounding box center [349, 217] width 453 height 22
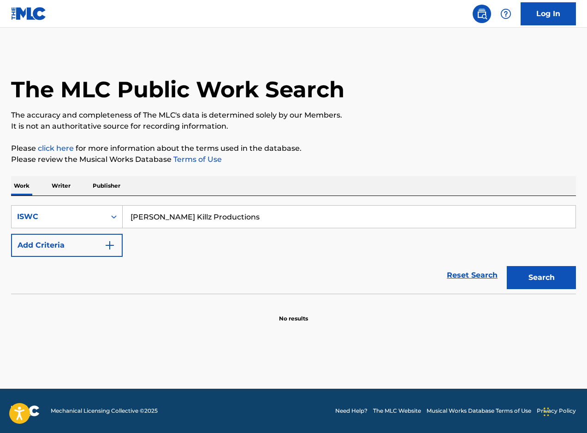
click at [230, 219] on input "[PERSON_NAME] Killz Productions" at bounding box center [349, 217] width 453 height 22
click at [220, 223] on input "[PERSON_NAME] Killz Productions" at bounding box center [349, 217] width 453 height 22
click at [219, 223] on input "[PERSON_NAME] Killz Productions" at bounding box center [349, 217] width 453 height 22
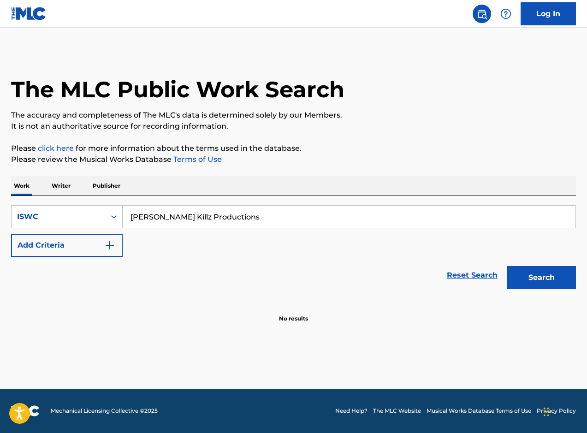
click at [219, 222] on input "[PERSON_NAME] Killz Productions" at bounding box center [349, 217] width 453 height 22
type input "Newrence [PERSON_NAME]"
click at [507, 266] on button "Search" at bounding box center [541, 277] width 69 height 23
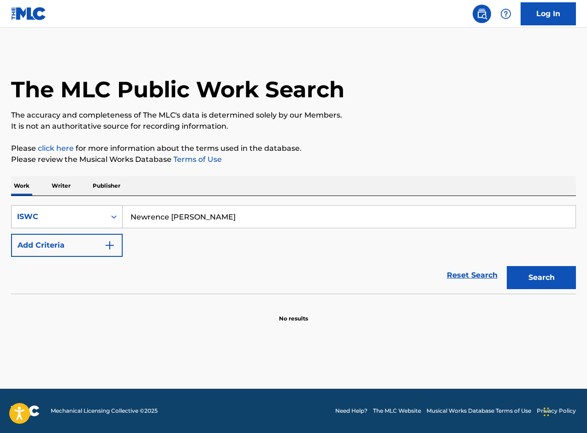
click at [112, 218] on icon "Search Form" at bounding box center [113, 216] width 9 height 9
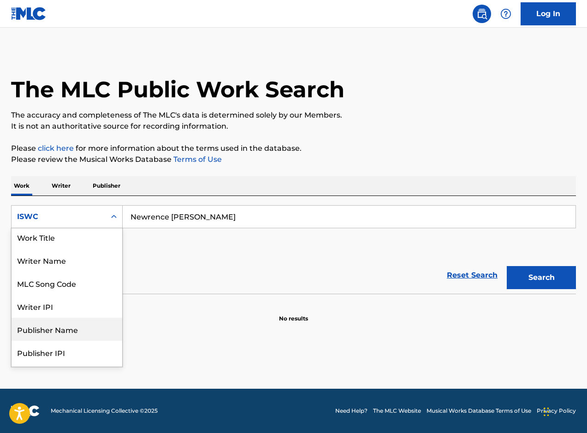
scroll to position [0, 0]
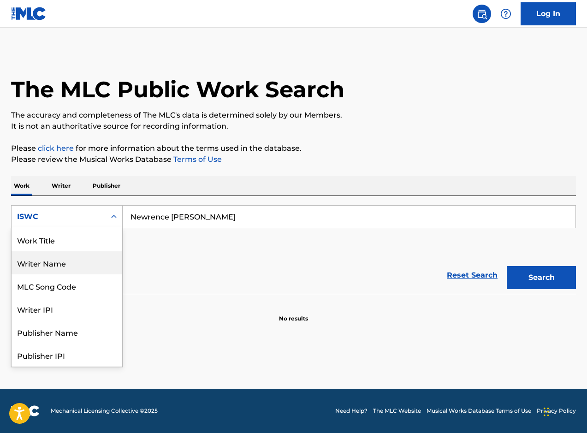
click at [74, 264] on div "Writer Name" at bounding box center [67, 262] width 111 height 23
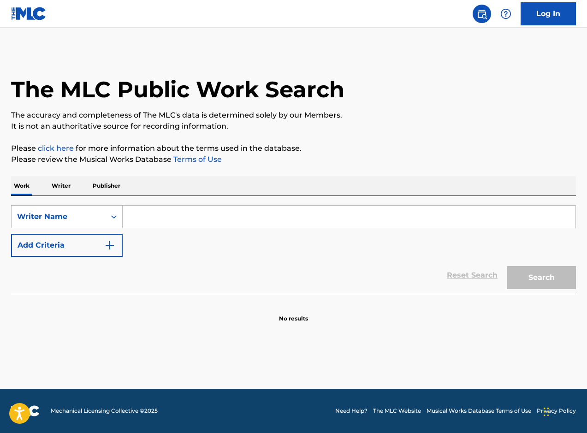
click at [218, 214] on input "Search Form" at bounding box center [349, 217] width 453 height 22
click at [191, 219] on input "Search Form" at bounding box center [349, 217] width 453 height 22
click at [109, 220] on icon "Search Form" at bounding box center [113, 216] width 9 height 9
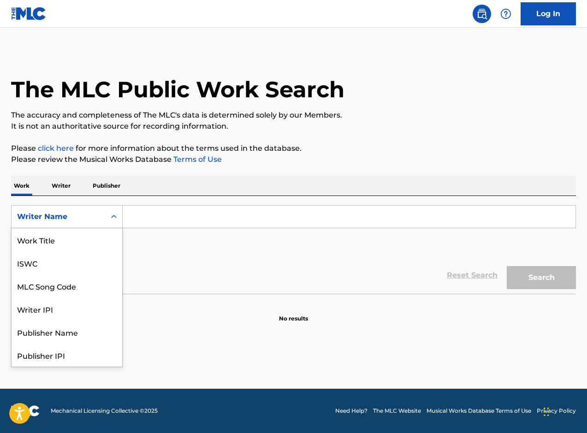
scroll to position [46, 0]
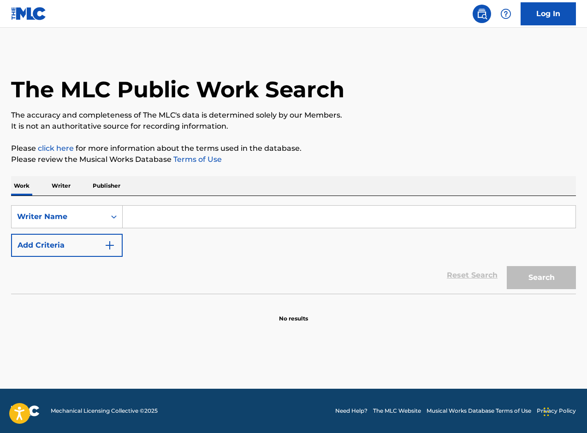
click at [144, 215] on input "Search Form" at bounding box center [349, 217] width 453 height 22
type input "N"
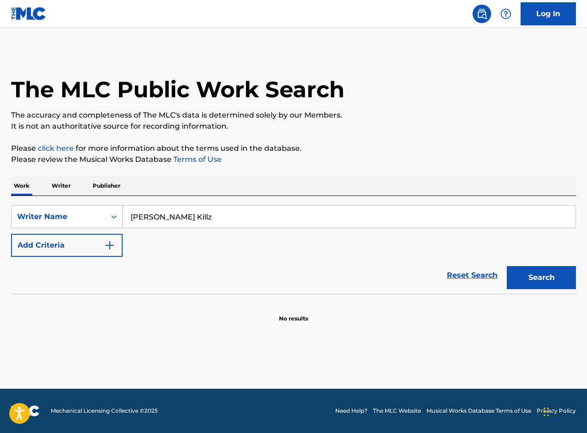
click at [507, 266] on button "Search" at bounding box center [541, 277] width 69 height 23
click at [529, 278] on button "Search" at bounding box center [541, 277] width 69 height 23
drag, startPoint x: 142, startPoint y: 215, endPoint x: 166, endPoint y: 218, distance: 23.7
click at [142, 215] on input "[PERSON_NAME] Killz" at bounding box center [349, 217] width 453 height 22
drag, startPoint x: 167, startPoint y: 218, endPoint x: 67, endPoint y: 212, distance: 100.2
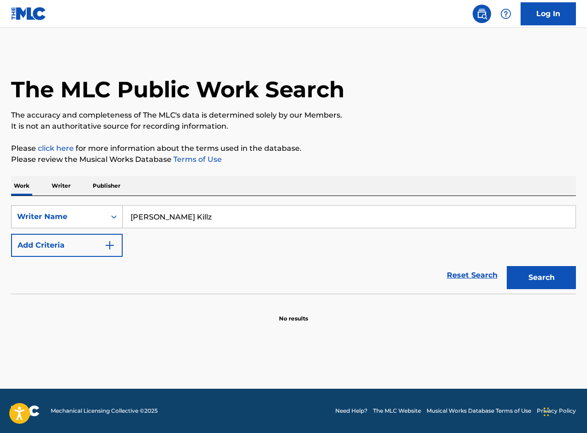
click at [67, 212] on div "SearchWithCriteria872741dc-46c4-4742-a82e-20708228dd04 Writer Name [PERSON_NAME]" at bounding box center [293, 216] width 565 height 23
click at [507, 266] on button "Search" at bounding box center [541, 277] width 69 height 23
click at [80, 221] on div "Writer Name" at bounding box center [58, 216] width 83 height 11
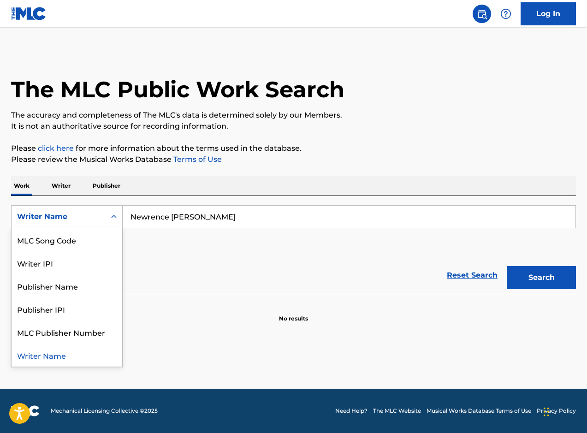
click at [230, 221] on input "Newrence [PERSON_NAME]" at bounding box center [349, 217] width 453 height 22
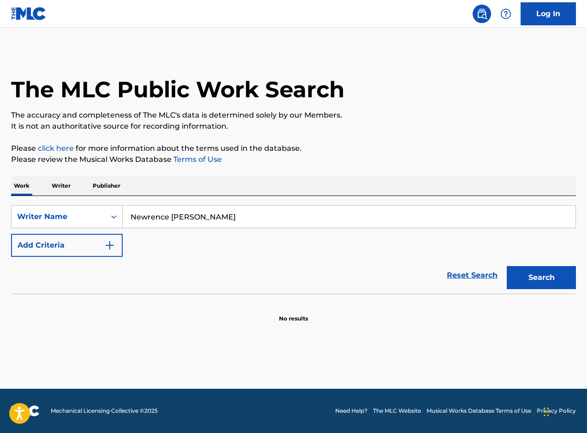
click at [230, 221] on input "Newrence [PERSON_NAME]" at bounding box center [349, 217] width 453 height 22
click at [507, 266] on button "Search" at bounding box center [541, 277] width 69 height 23
click at [521, 282] on button "Search" at bounding box center [541, 277] width 69 height 23
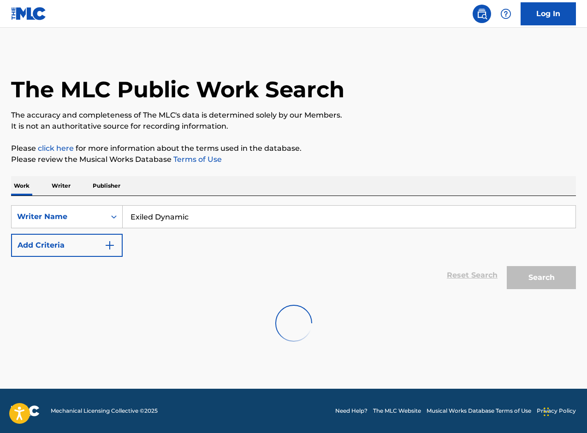
click at [521, 282] on button "Search" at bounding box center [541, 277] width 69 height 23
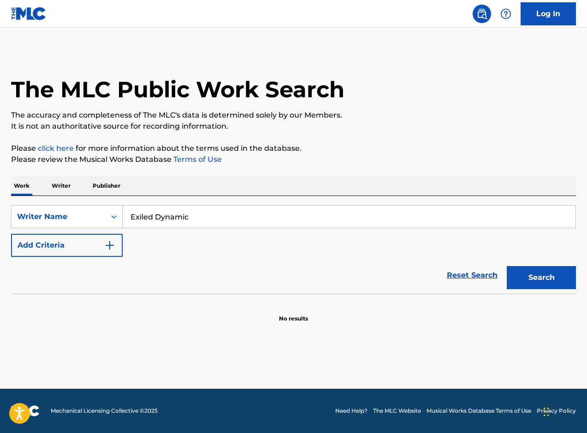
click at [522, 282] on button "Search" at bounding box center [541, 277] width 69 height 23
click at [523, 281] on button "Search" at bounding box center [541, 277] width 69 height 23
click at [304, 214] on input "Exiled Dynamic" at bounding box center [349, 217] width 453 height 22
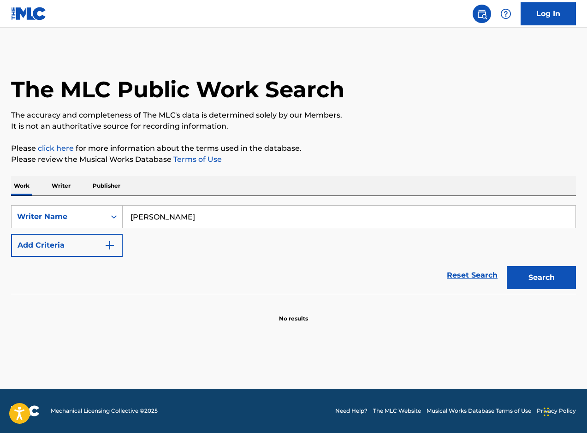
type input "[PERSON_NAME]"
click at [507, 266] on button "Search" at bounding box center [541, 277] width 69 height 23
click at [26, 14] on img at bounding box center [29, 13] width 36 height 13
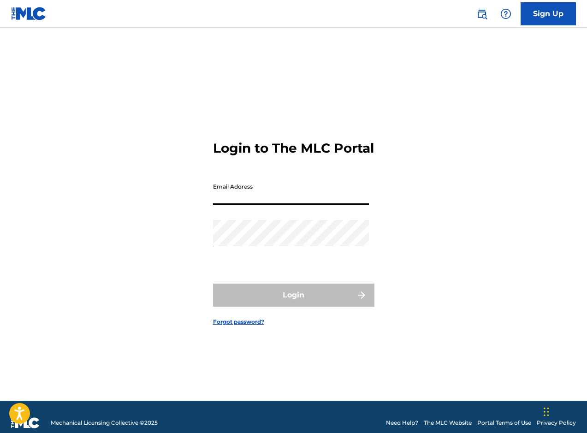
click at [271, 203] on input "Email Address" at bounding box center [291, 191] width 156 height 26
click at [235, 326] on link "Forgot password?" at bounding box center [238, 322] width 51 height 8
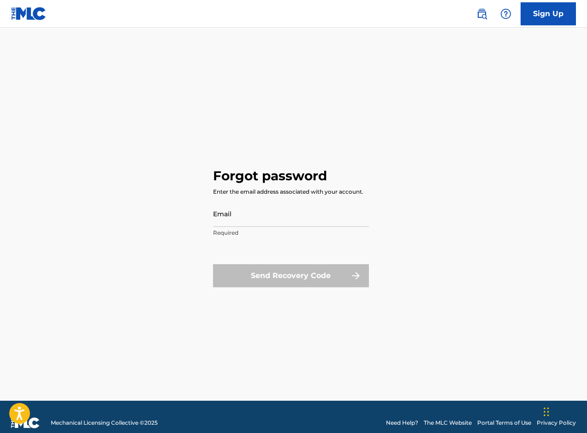
click at [229, 223] on input "Email" at bounding box center [291, 214] width 156 height 26
type input "[EMAIL_ADDRESS][PERSON_NAME][DOMAIN_NAME]"
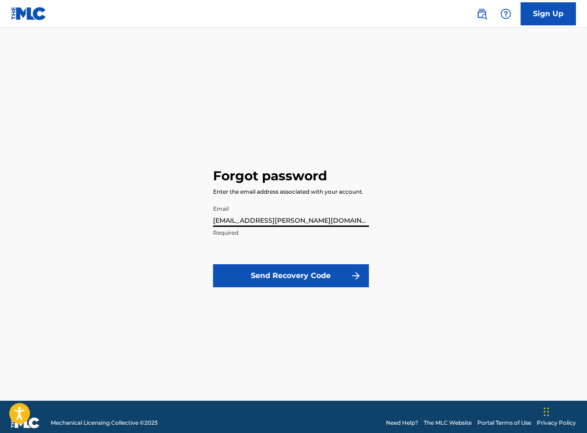
click button "Send Recovery Code" at bounding box center [291, 275] width 156 height 23
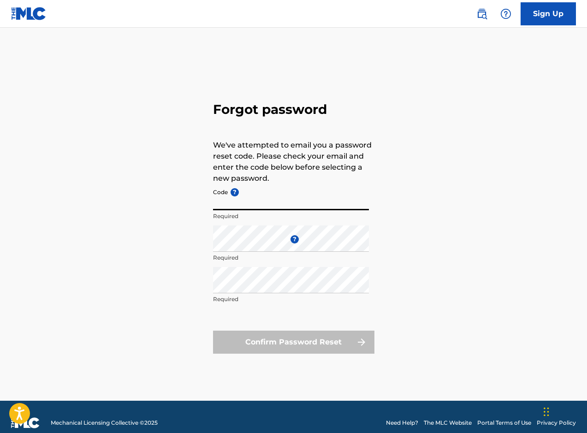
click at [260, 206] on input "Code ?" at bounding box center [291, 197] width 156 height 26
paste input "FP_87e68ee97597cd23c29f9994ec7f"
type input "FP_87e68ee97597cd23c29f9994ec7f"
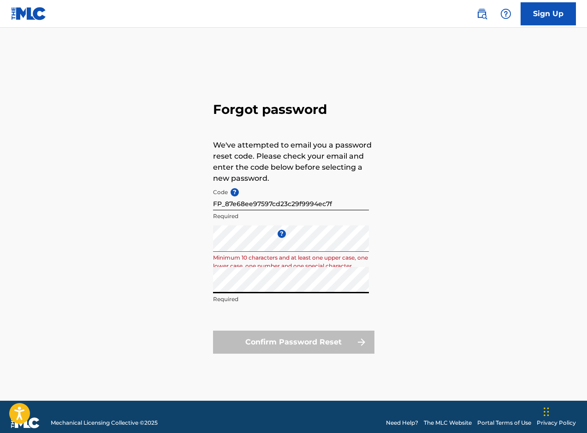
click at [464, 224] on div "Forgot password We've attempted to email you a password reset code. Please chec…" at bounding box center [293, 226] width 587 height 350
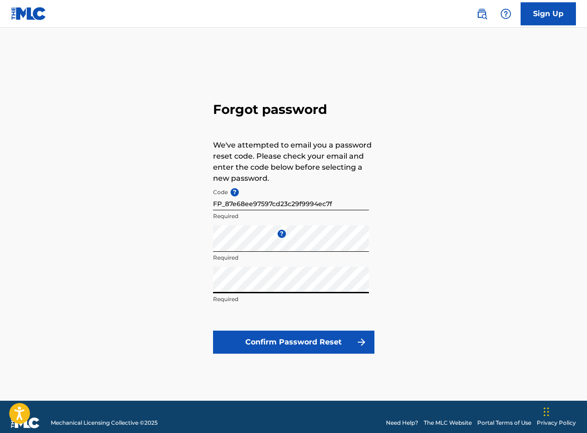
click at [421, 330] on div "Forgot password We've attempted to email you a password reset code. Please chec…" at bounding box center [293, 226] width 587 height 350
click at [325, 348] on button "Confirm Password Reset" at bounding box center [293, 342] width 161 height 23
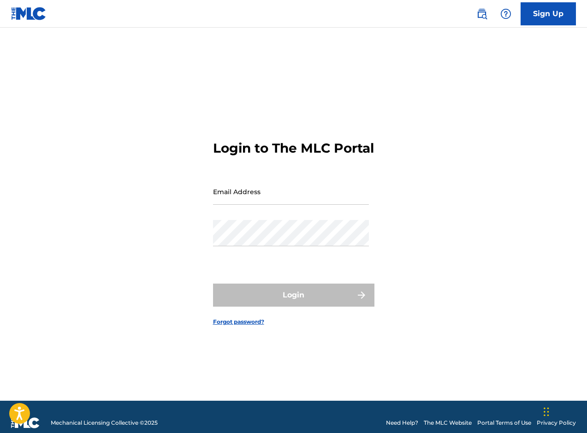
type input "[EMAIL_ADDRESS][PERSON_NAME][DOMAIN_NAME]"
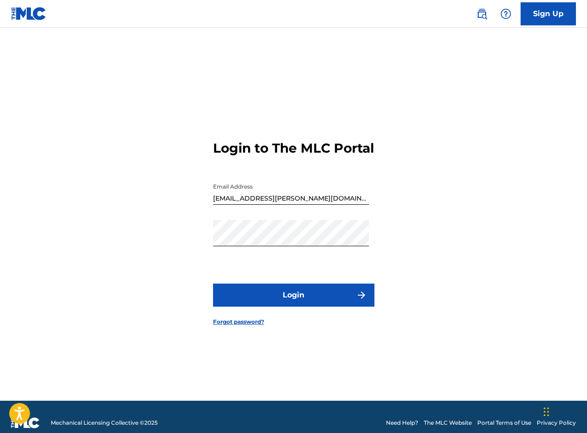
click at [298, 307] on button "Login" at bounding box center [293, 295] width 161 height 23
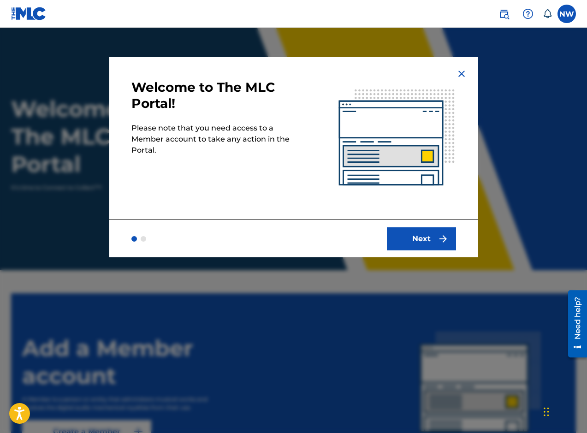
click at [434, 244] on button "Next" at bounding box center [421, 238] width 69 height 23
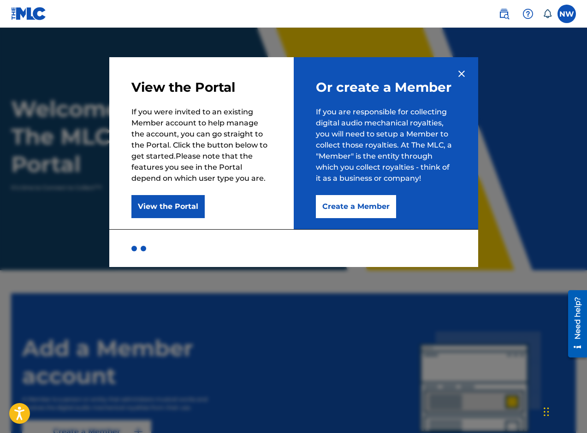
click at [339, 211] on button "Create a Member" at bounding box center [356, 206] width 80 height 23
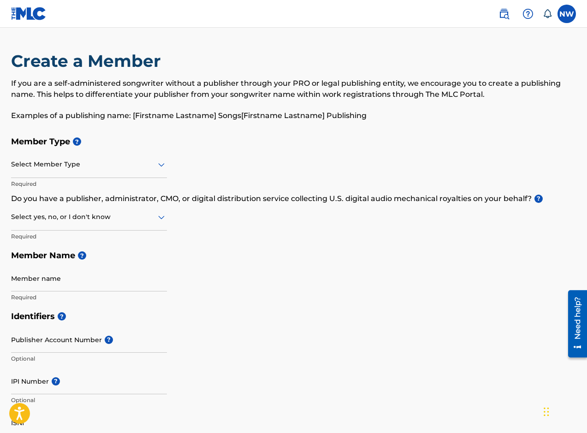
click at [113, 161] on div at bounding box center [89, 165] width 156 height 12
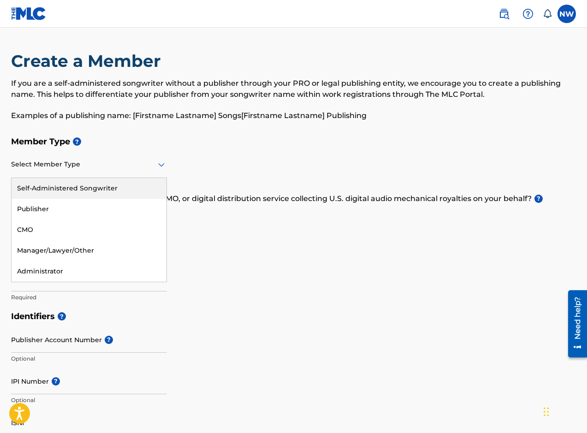
click at [106, 193] on div "Self-Administered Songwriter" at bounding box center [89, 188] width 155 height 21
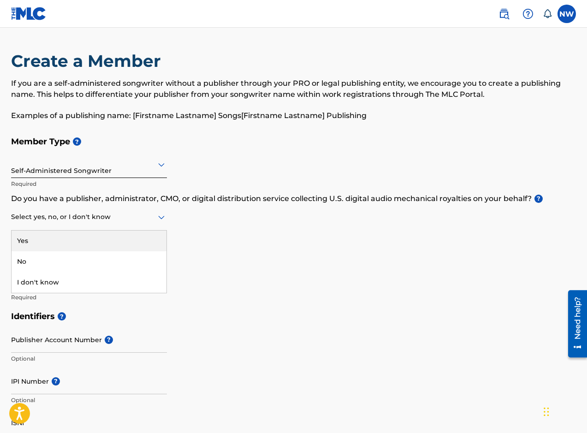
click at [144, 221] on div at bounding box center [89, 217] width 156 height 12
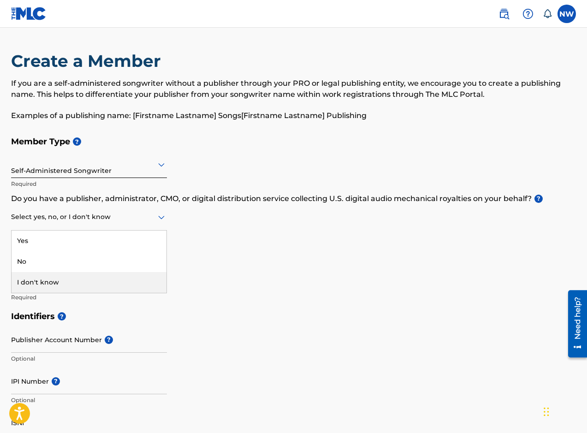
click at [114, 285] on div "I don't know" at bounding box center [89, 282] width 155 height 21
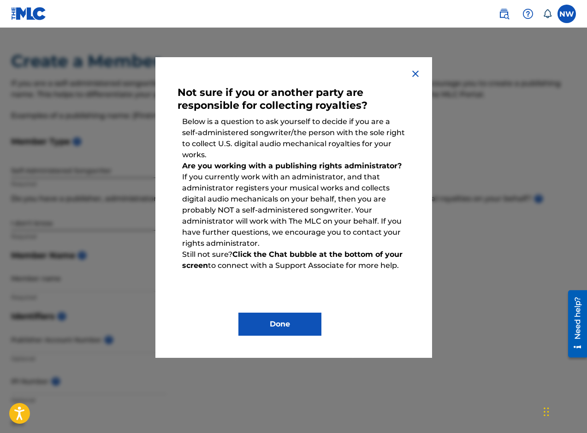
click at [276, 323] on button "Done" at bounding box center [279, 324] width 83 height 23
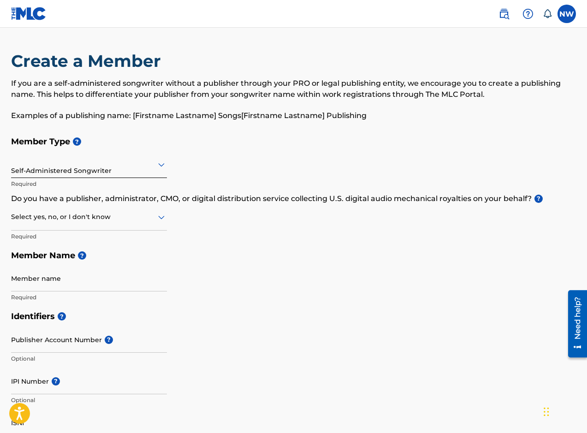
click at [82, 282] on input "Member name" at bounding box center [89, 278] width 156 height 26
type input "Newrence [PERSON_NAME]"
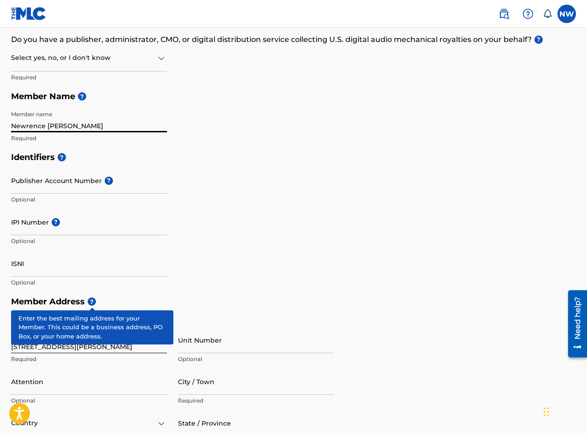
scroll to position [173, 0]
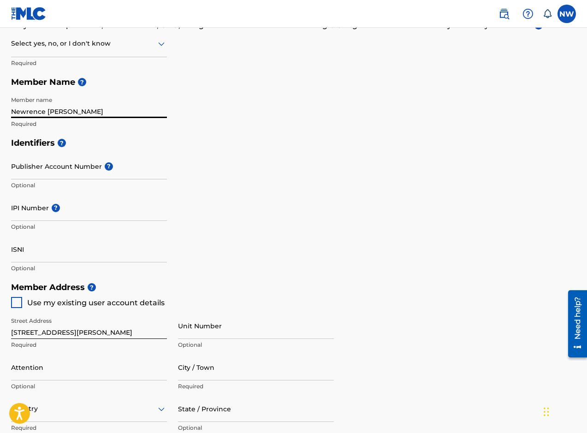
click at [24, 303] on div "Use my existing user account details" at bounding box center [88, 302] width 154 height 11
click at [19, 305] on div at bounding box center [16, 302] width 11 height 11
type input "[STREET_ADDRESS][PERSON_NAME]"
type input "Arverne"
type input "11692"
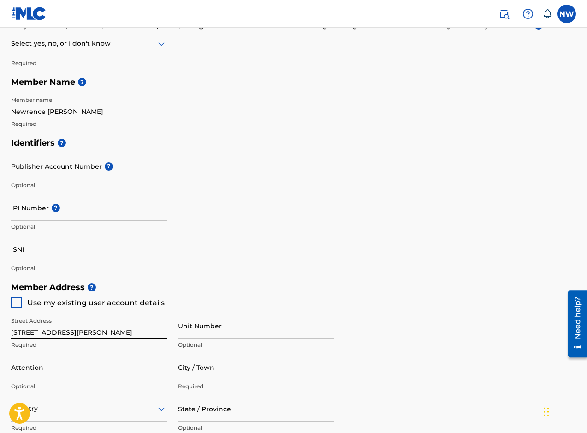
type input "917"
type input "7030170"
type input "[EMAIL_ADDRESS][PERSON_NAME][DOMAIN_NAME]"
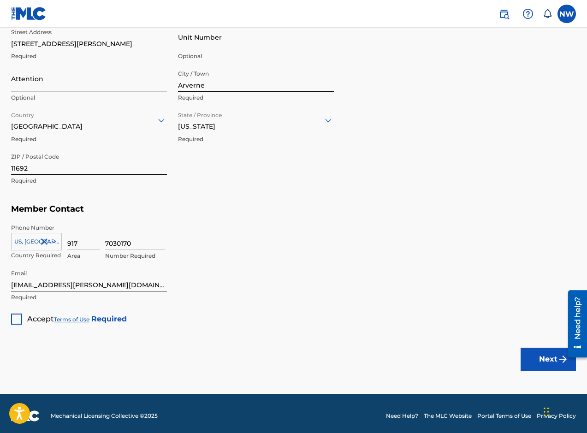
scroll to position [467, 0]
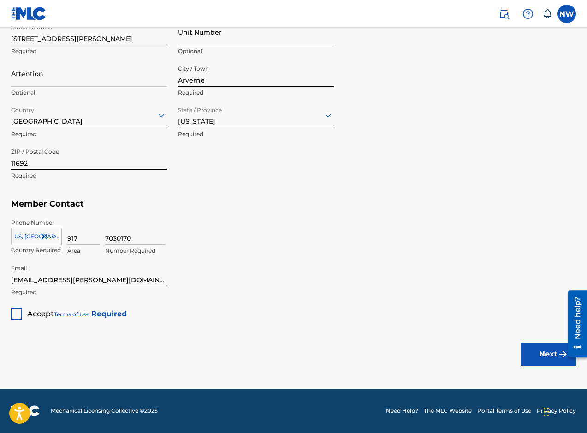
click at [23, 315] on div "Accept Terms of Use Required" at bounding box center [69, 311] width 116 height 18
click at [15, 314] on div at bounding box center [16, 313] width 11 height 11
click at [536, 347] on button "Next" at bounding box center [548, 354] width 55 height 23
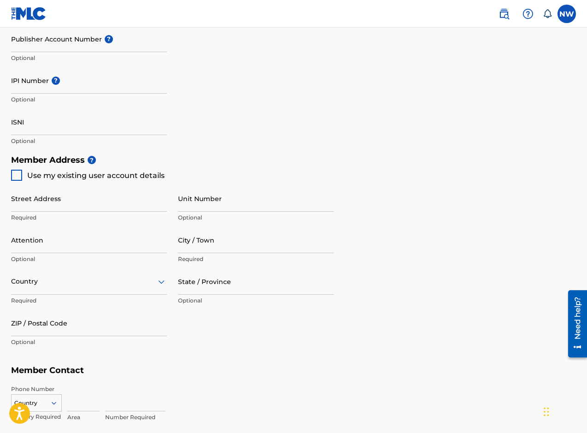
scroll to position [312, 0]
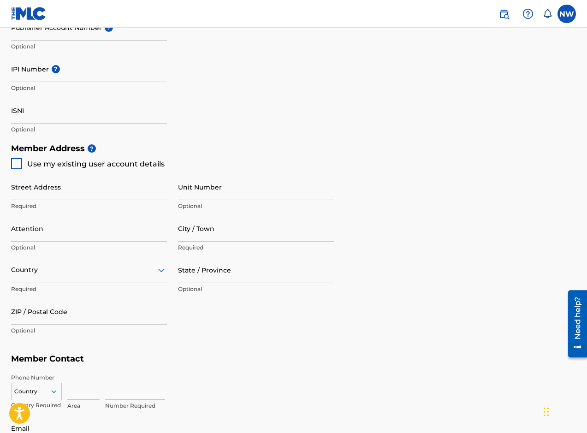
click at [20, 168] on div at bounding box center [16, 163] width 11 height 11
type input "[STREET_ADDRESS][PERSON_NAME]"
type input "Arverne"
type input "11692"
type input "917"
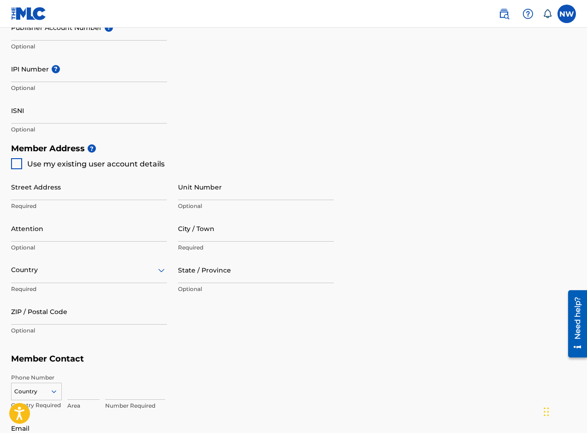
type input "7030170"
type input "[EMAIL_ADDRESS][PERSON_NAME][DOMAIN_NAME]"
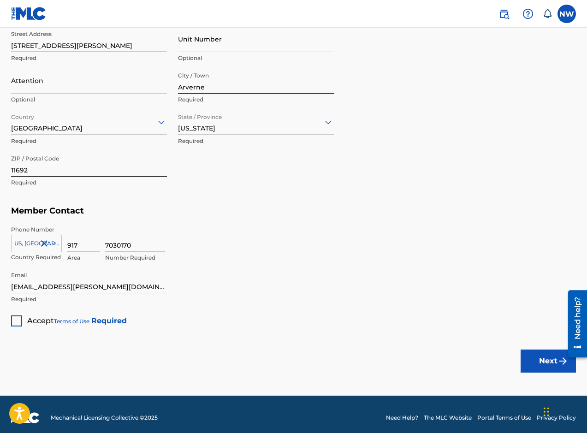
scroll to position [467, 0]
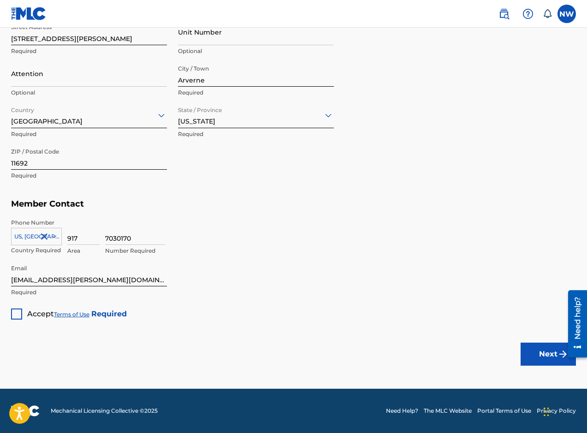
click at [540, 355] on button "Next" at bounding box center [548, 354] width 55 height 23
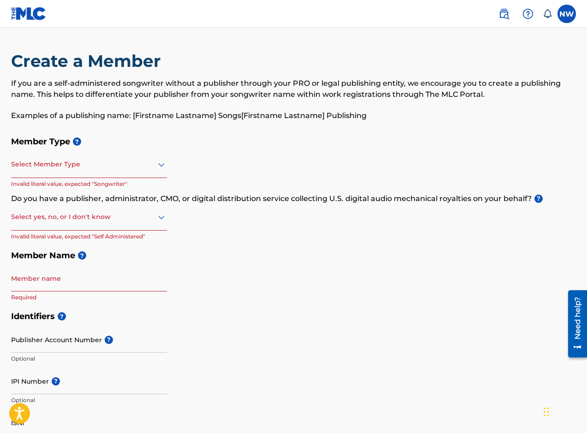
click at [113, 169] on div at bounding box center [89, 165] width 156 height 12
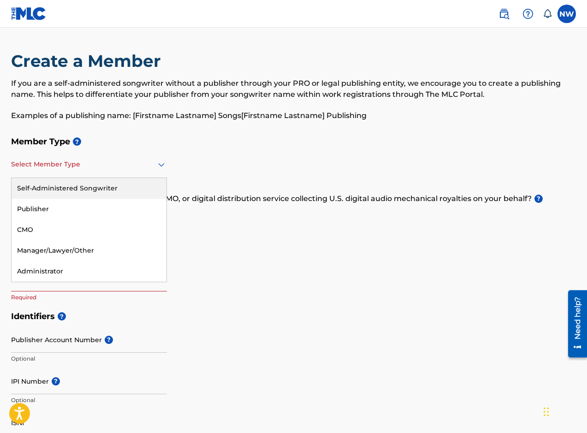
click at [106, 181] on div "Self-Administered Songwriter" at bounding box center [89, 188] width 155 height 21
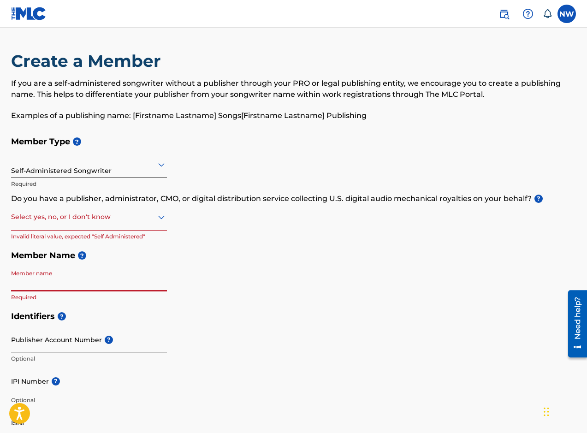
click at [79, 283] on input "Member name" at bounding box center [89, 278] width 156 height 26
type input "Newrence [PERSON_NAME]"
type input "[STREET_ADDRESS][PERSON_NAME]"
click at [79, 224] on div "Select yes, no, or I don't know" at bounding box center [89, 217] width 156 height 26
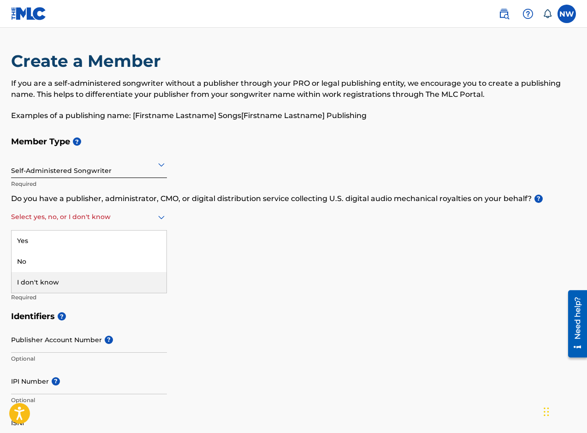
click at [85, 282] on div "I don't know" at bounding box center [89, 282] width 155 height 21
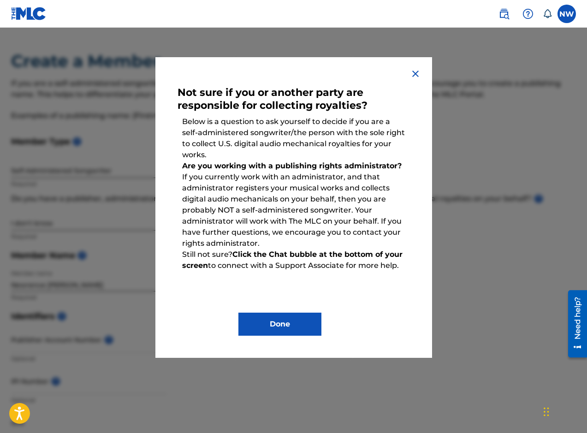
click at [412, 76] on img at bounding box center [415, 73] width 11 height 11
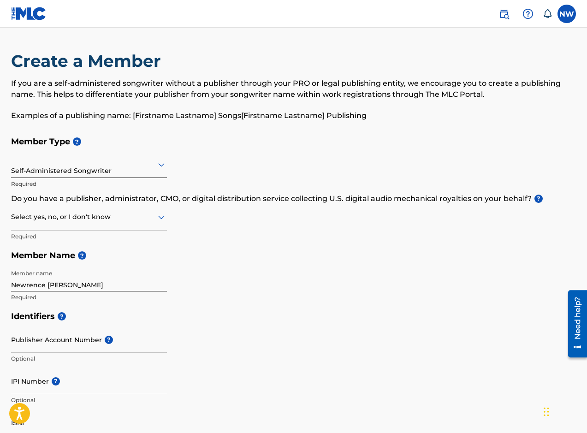
click at [148, 170] on div "Self-Administered Songwriter" at bounding box center [89, 164] width 156 height 23
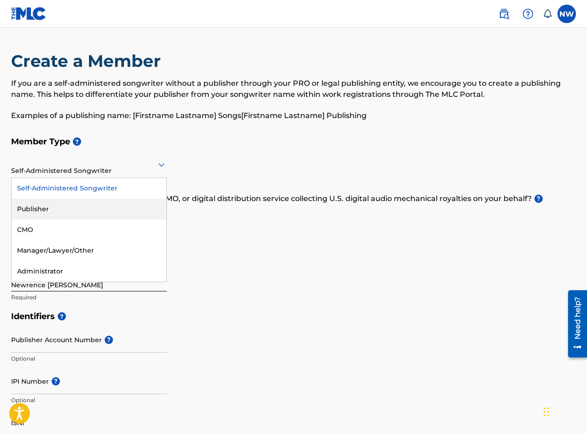
click at [108, 207] on div "Publisher" at bounding box center [89, 209] width 155 height 21
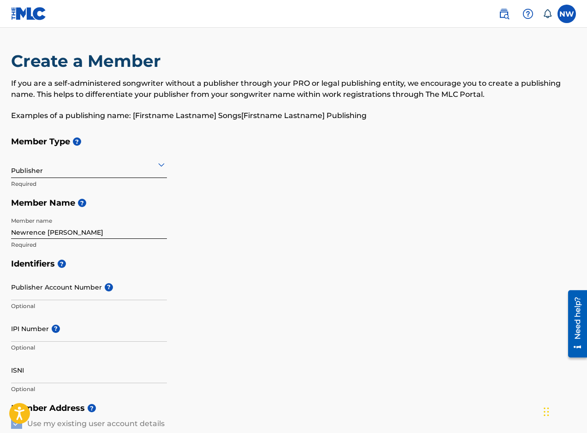
click at [154, 169] on div at bounding box center [89, 165] width 156 height 12
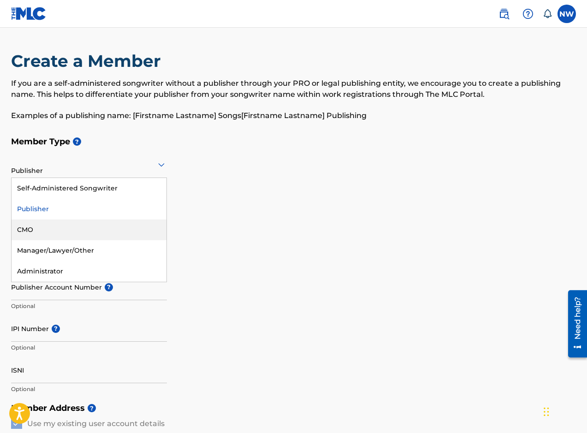
click at [102, 233] on div "CMO" at bounding box center [89, 229] width 155 height 21
click at [161, 167] on icon at bounding box center [161, 164] width 11 height 11
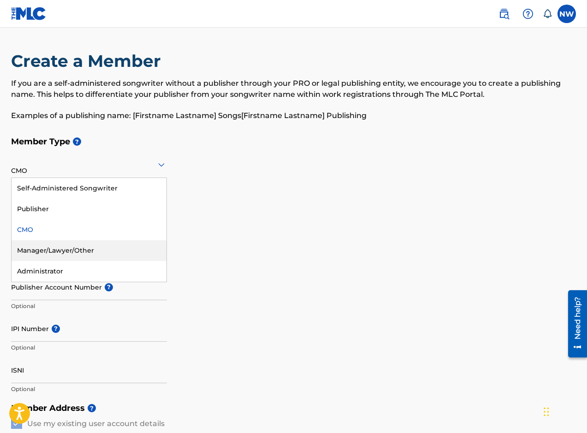
click at [112, 249] on div "Manager/Lawyer/Other" at bounding box center [89, 250] width 155 height 21
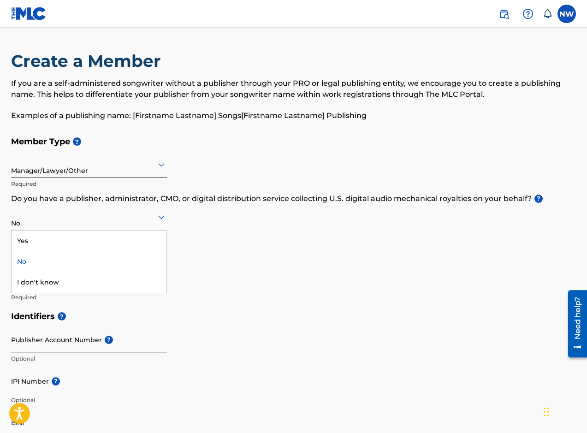
click at [144, 221] on div at bounding box center [89, 217] width 156 height 12
click at [133, 236] on div "Yes" at bounding box center [89, 241] width 155 height 21
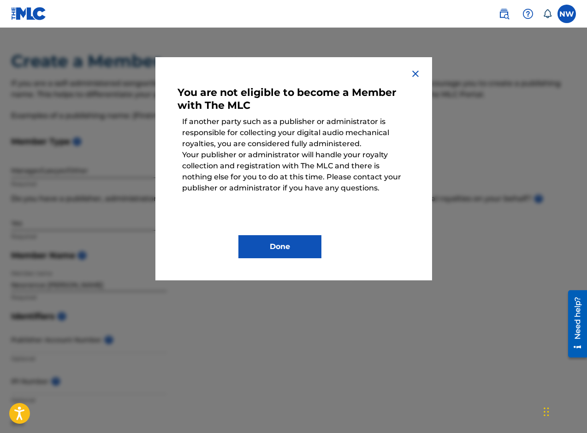
click at [412, 69] on img at bounding box center [415, 73] width 11 height 11
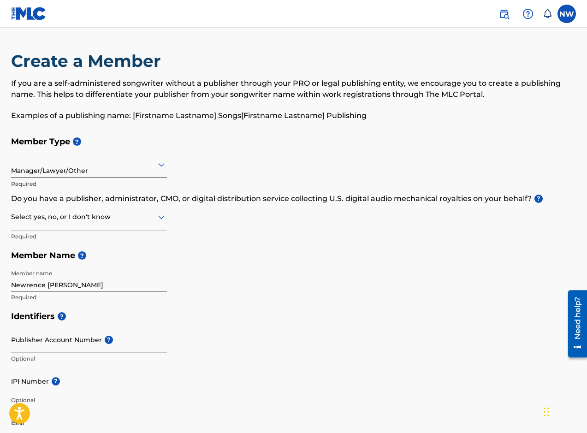
click at [568, 15] on label at bounding box center [566, 14] width 18 height 18
click at [567, 14] on input "NW Newrence [PERSON_NAME] [EMAIL_ADDRESS][PERSON_NAME][DOMAIN_NAME] Notificatio…" at bounding box center [567, 14] width 0 height 0
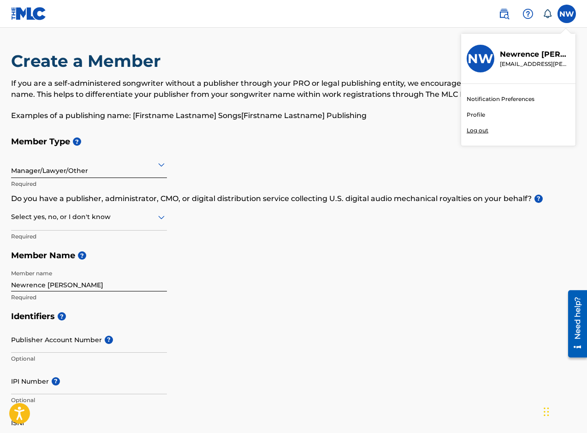
click at [507, 20] on link at bounding box center [504, 14] width 18 height 18
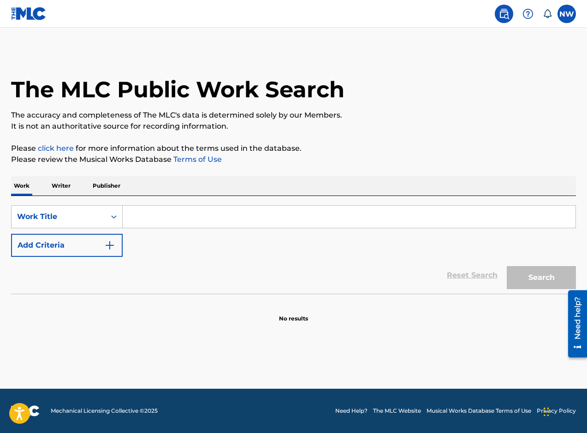
click at [30, 12] on img at bounding box center [29, 13] width 36 height 13
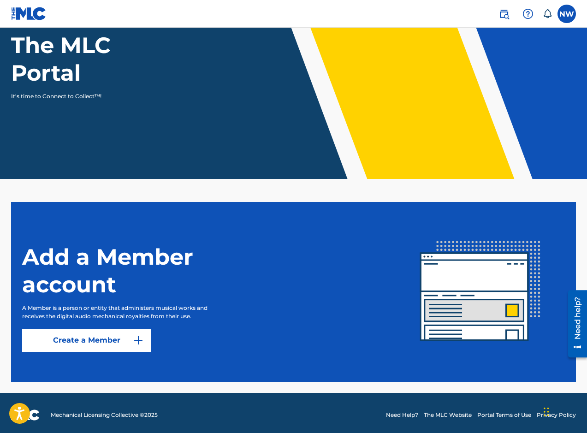
scroll to position [95, 0]
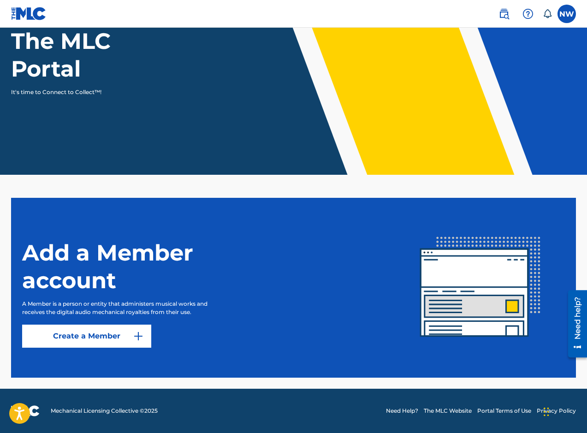
drag, startPoint x: 307, startPoint y: 171, endPoint x: 290, endPoint y: 169, distance: 16.3
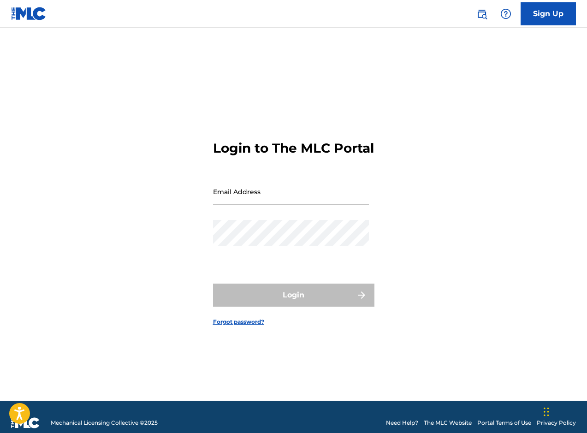
click at [502, 175] on div "Login to The MLC Portal Email Address Password Login Forgot password?" at bounding box center [293, 226] width 587 height 350
